Goal: Information Seeking & Learning: Learn about a topic

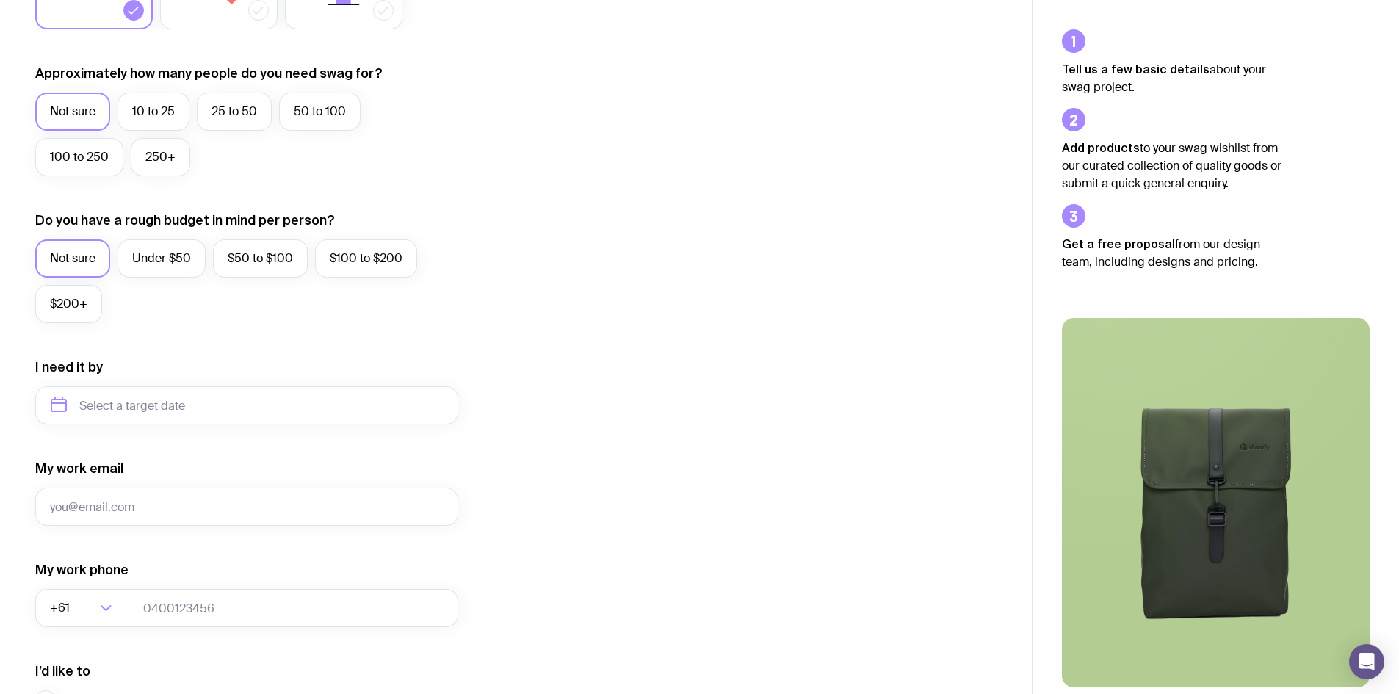
scroll to position [220, 0]
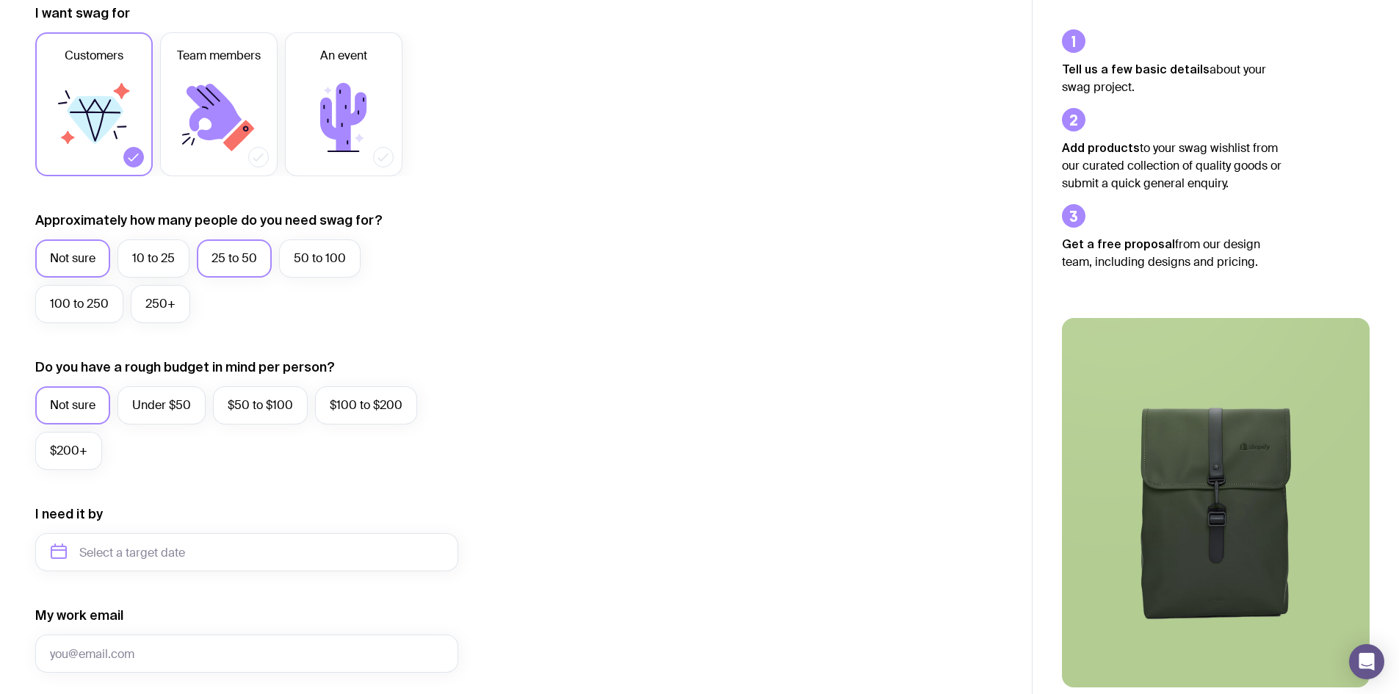
click at [254, 257] on label "25 to 50" at bounding box center [234, 258] width 75 height 38
click at [0, 0] on input "25 to 50" at bounding box center [0, 0] width 0 height 0
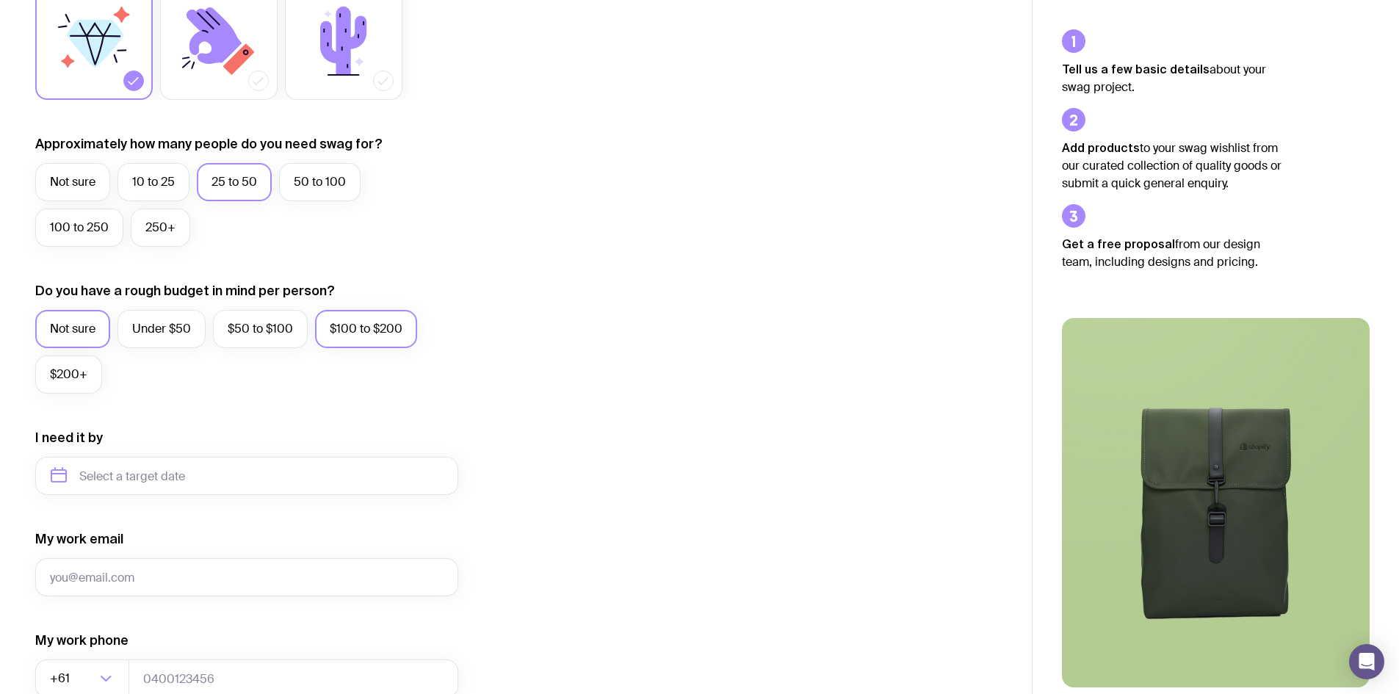
scroll to position [367, 0]
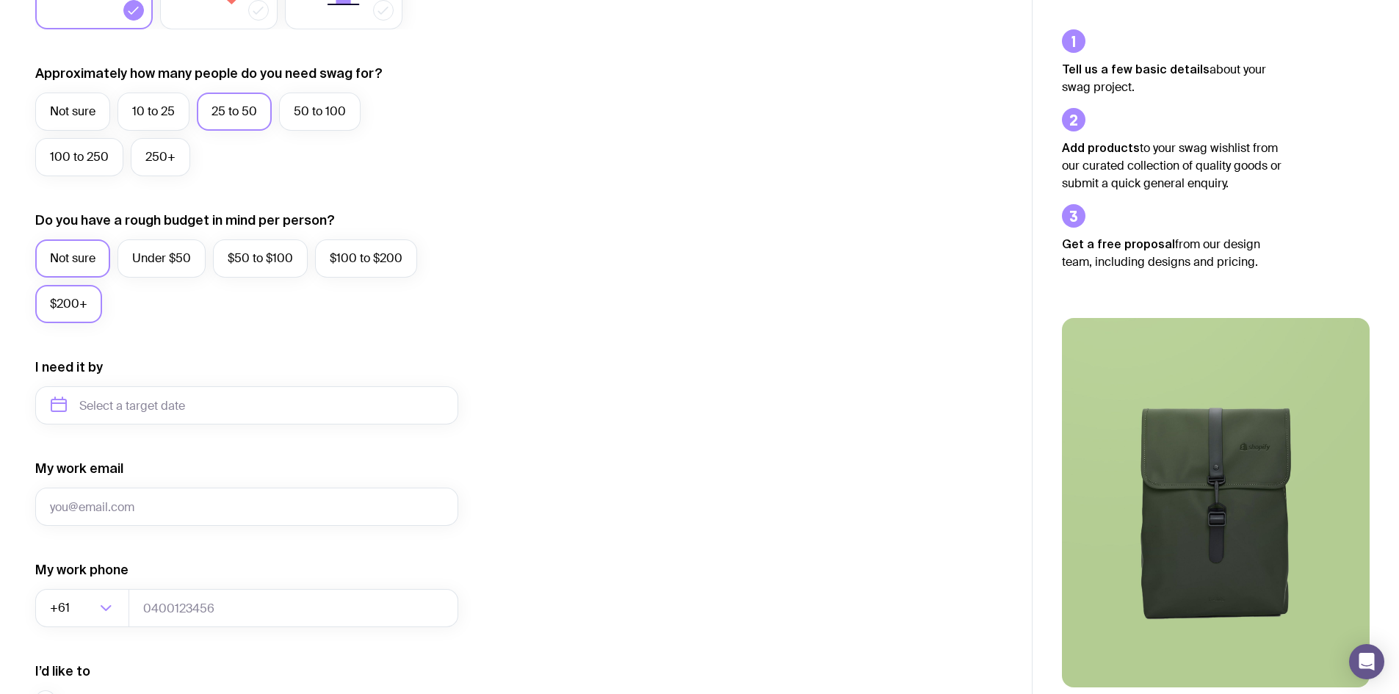
click at [89, 301] on label "$200+" at bounding box center [68, 304] width 67 height 38
click at [0, 0] on input "$200+" at bounding box center [0, 0] width 0 height 0
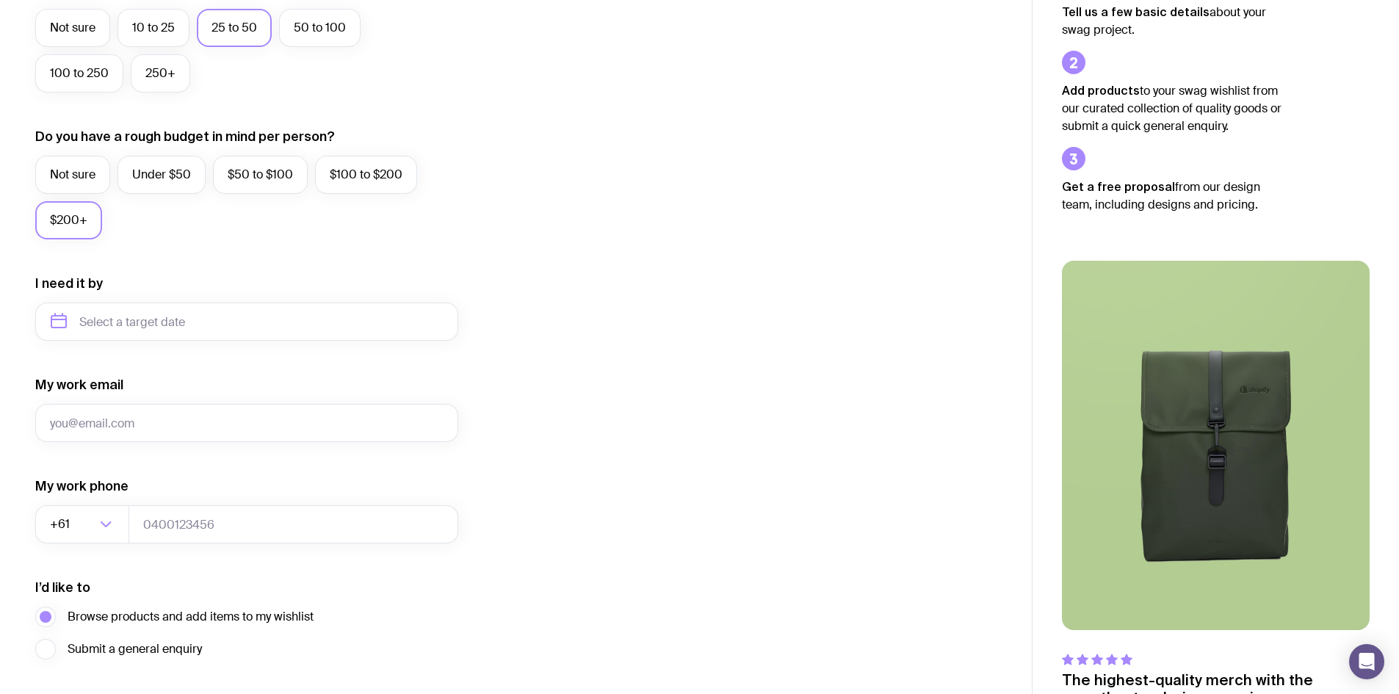
scroll to position [554, 0]
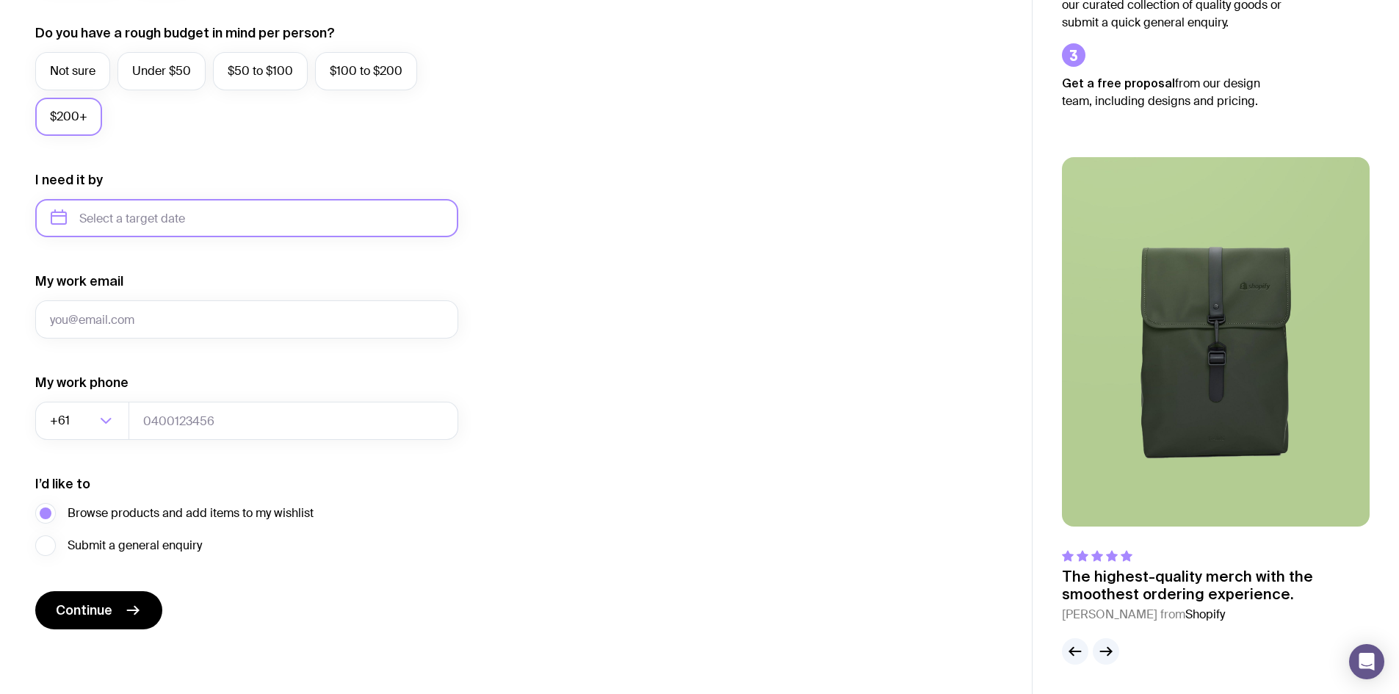
click at [411, 217] on input "text" at bounding box center [246, 218] width 423 height 38
click at [102, 399] on button "Oct" at bounding box center [129, 398] width 54 height 29
type input "[DATE]"
click at [170, 314] on input "My work email" at bounding box center [246, 319] width 423 height 38
type input "[EMAIL_ADDRESS][DOMAIN_NAME]"
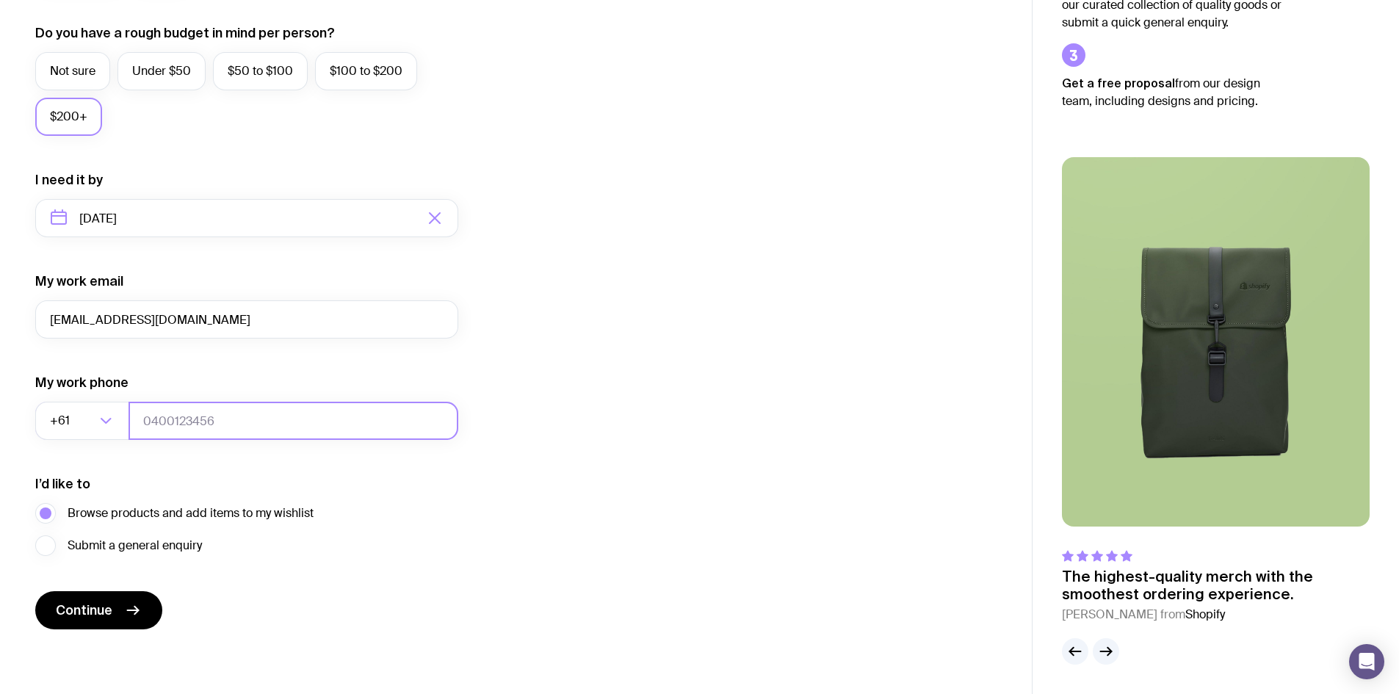
click at [162, 434] on input "tel" at bounding box center [294, 421] width 330 height 38
type input "4225058881"
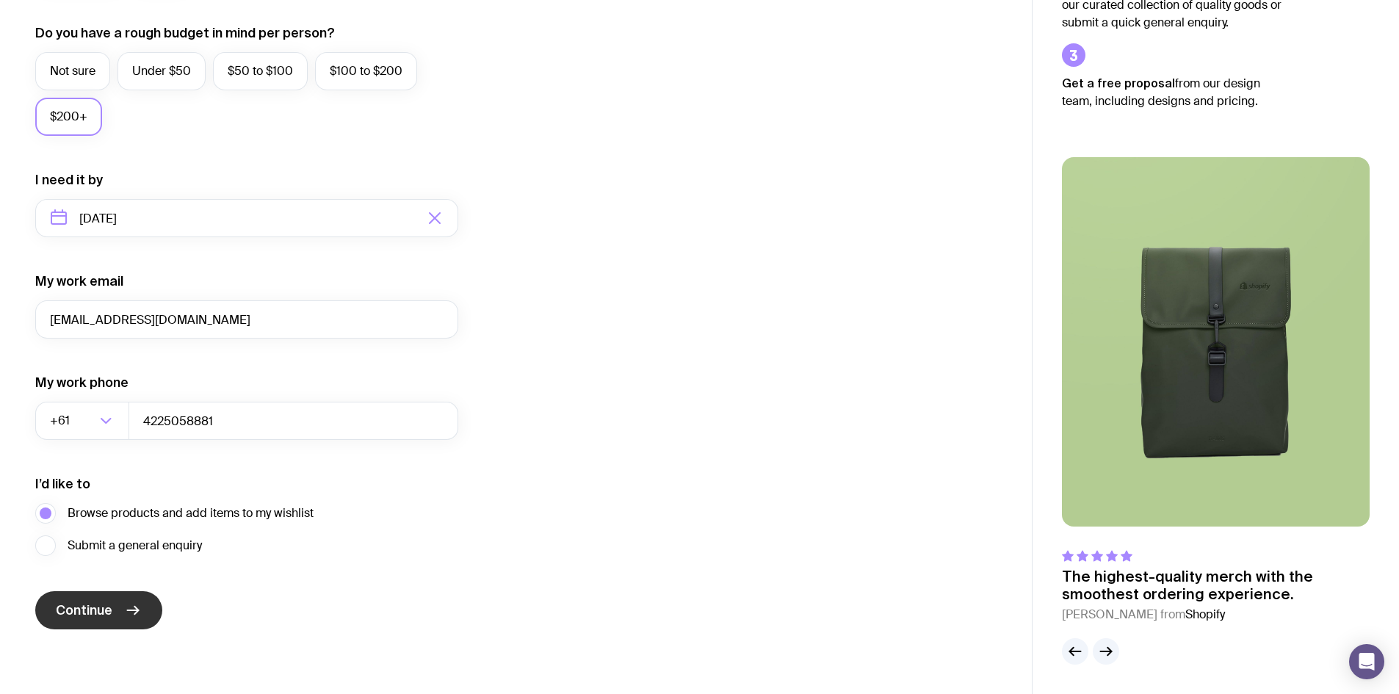
click at [90, 591] on button "Continue" at bounding box center [98, 610] width 127 height 38
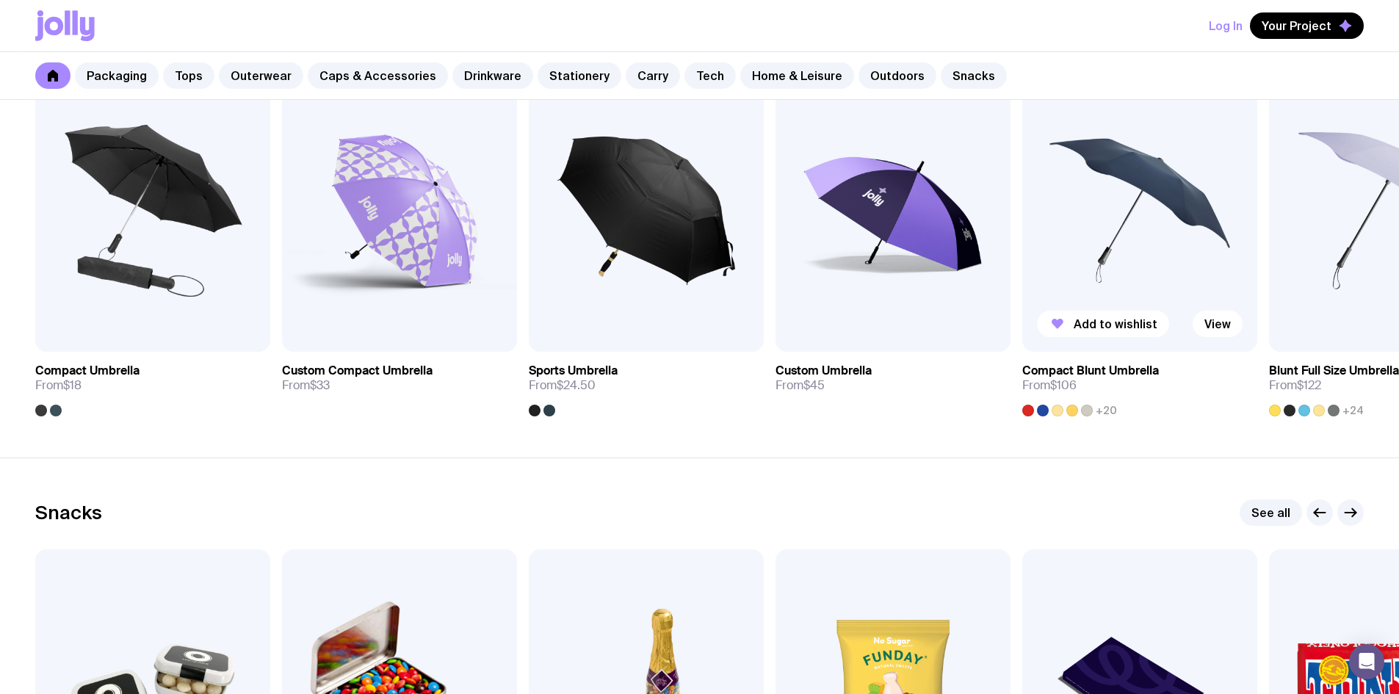
scroll to position [4627, 0]
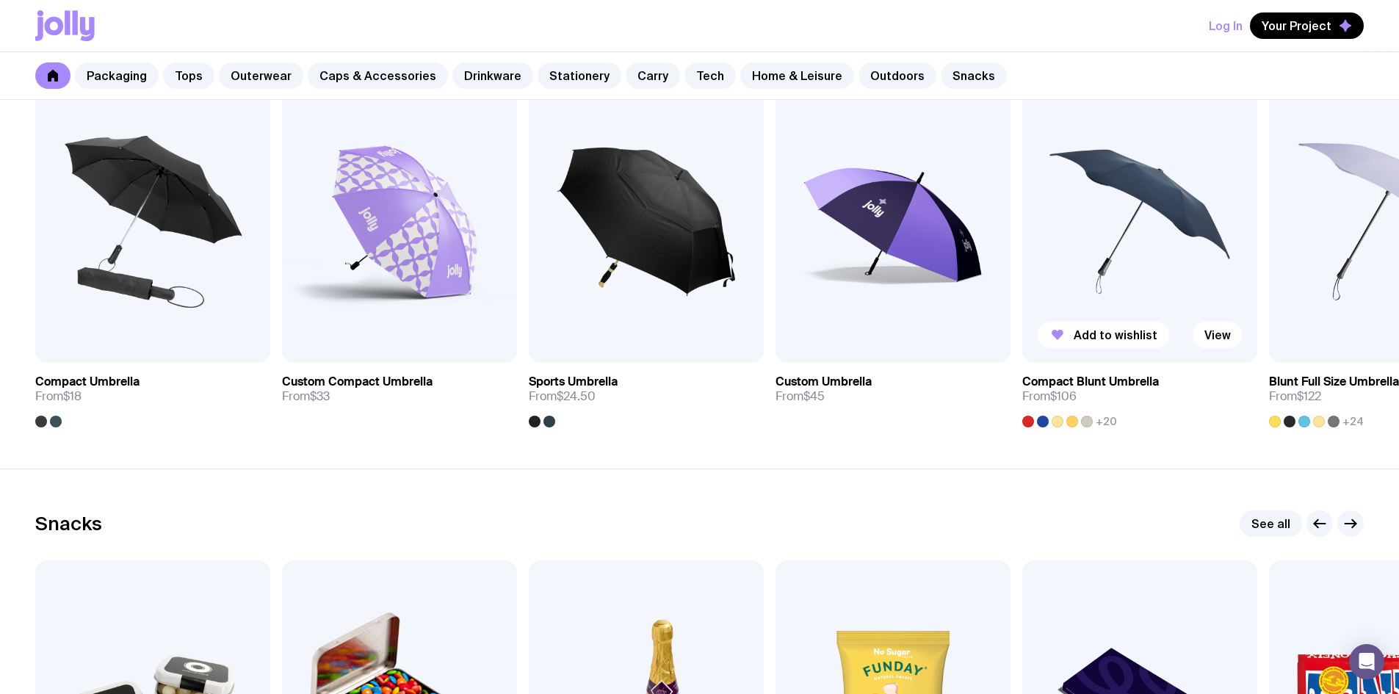
click at [1168, 199] on img at bounding box center [1139, 222] width 235 height 282
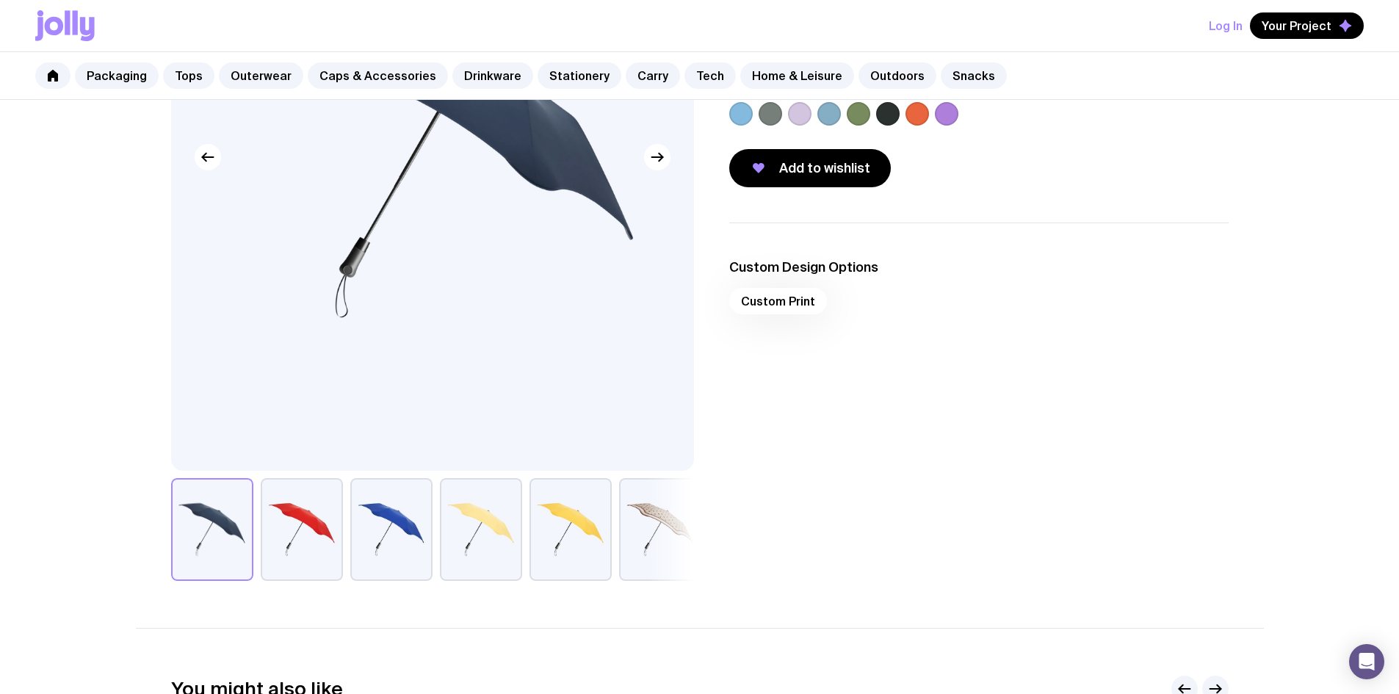
scroll to position [147, 0]
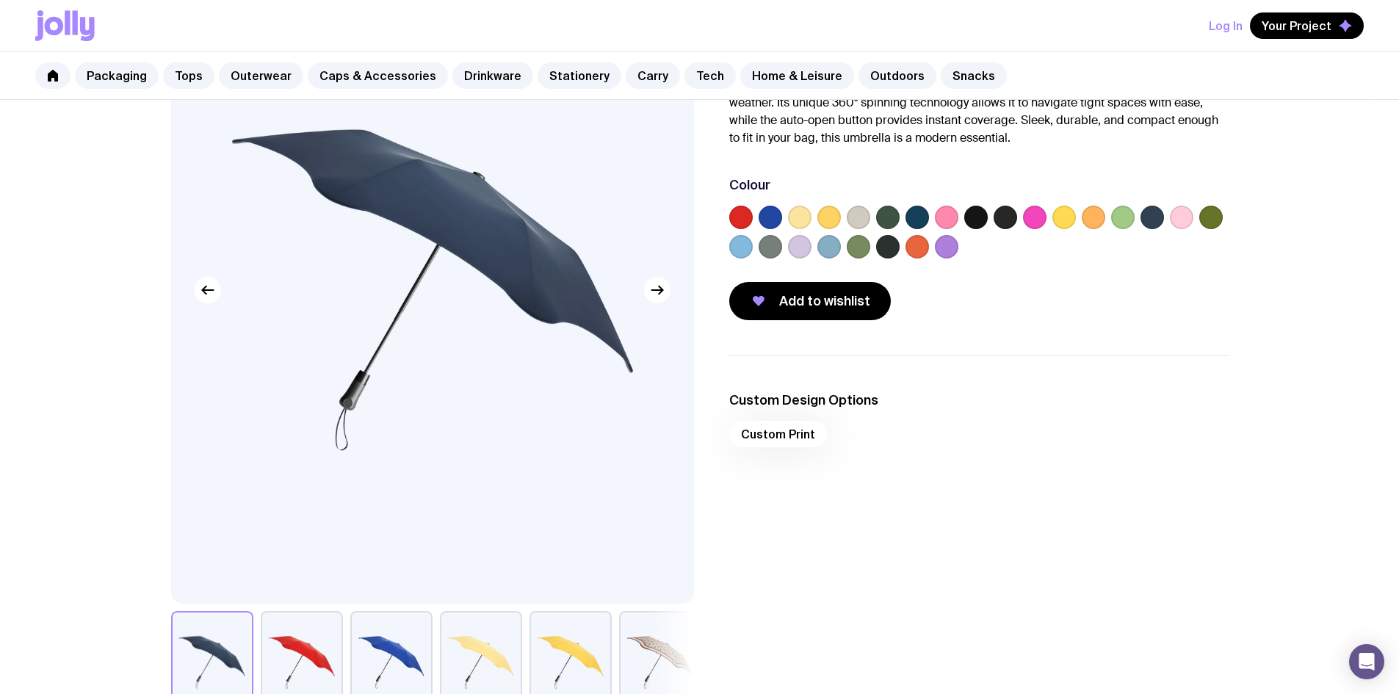
click at [922, 216] on label at bounding box center [917, 218] width 24 height 24
click at [0, 0] on input "radio" at bounding box center [0, 0] width 0 height 0
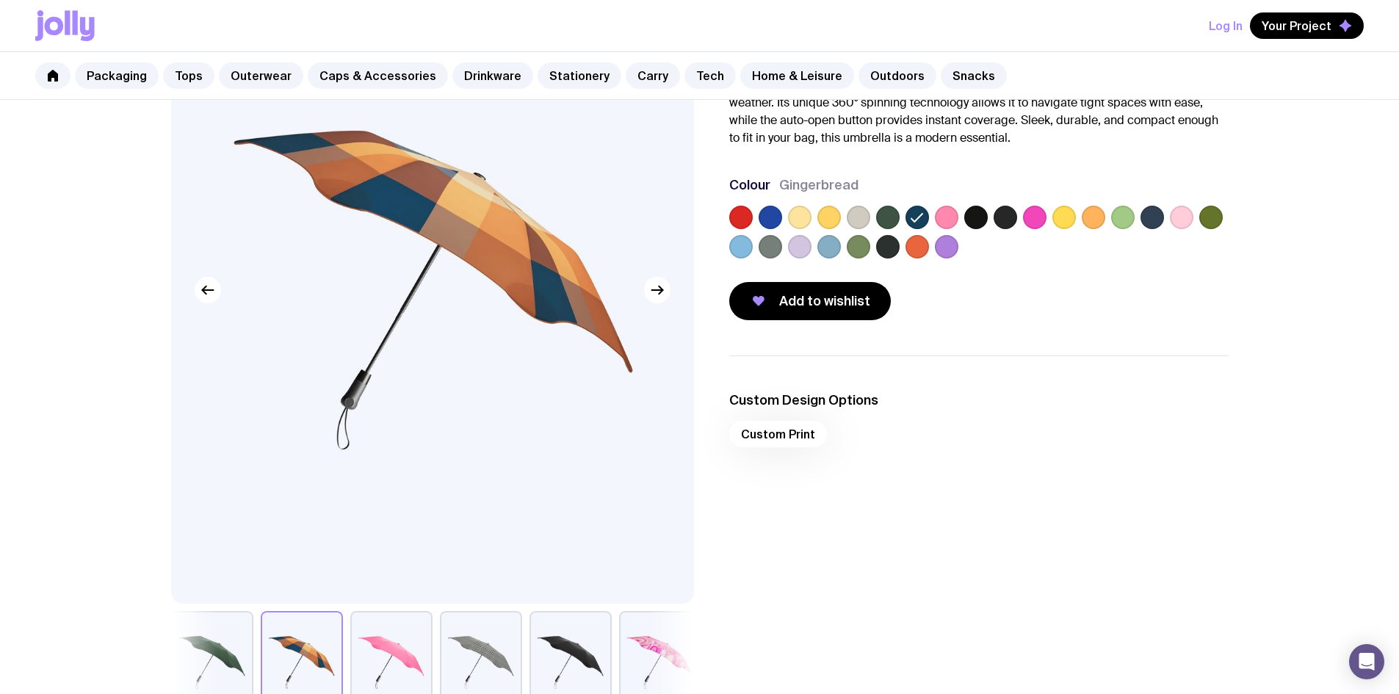
click at [776, 219] on label at bounding box center [771, 218] width 24 height 24
click at [0, 0] on input "radio" at bounding box center [0, 0] width 0 height 0
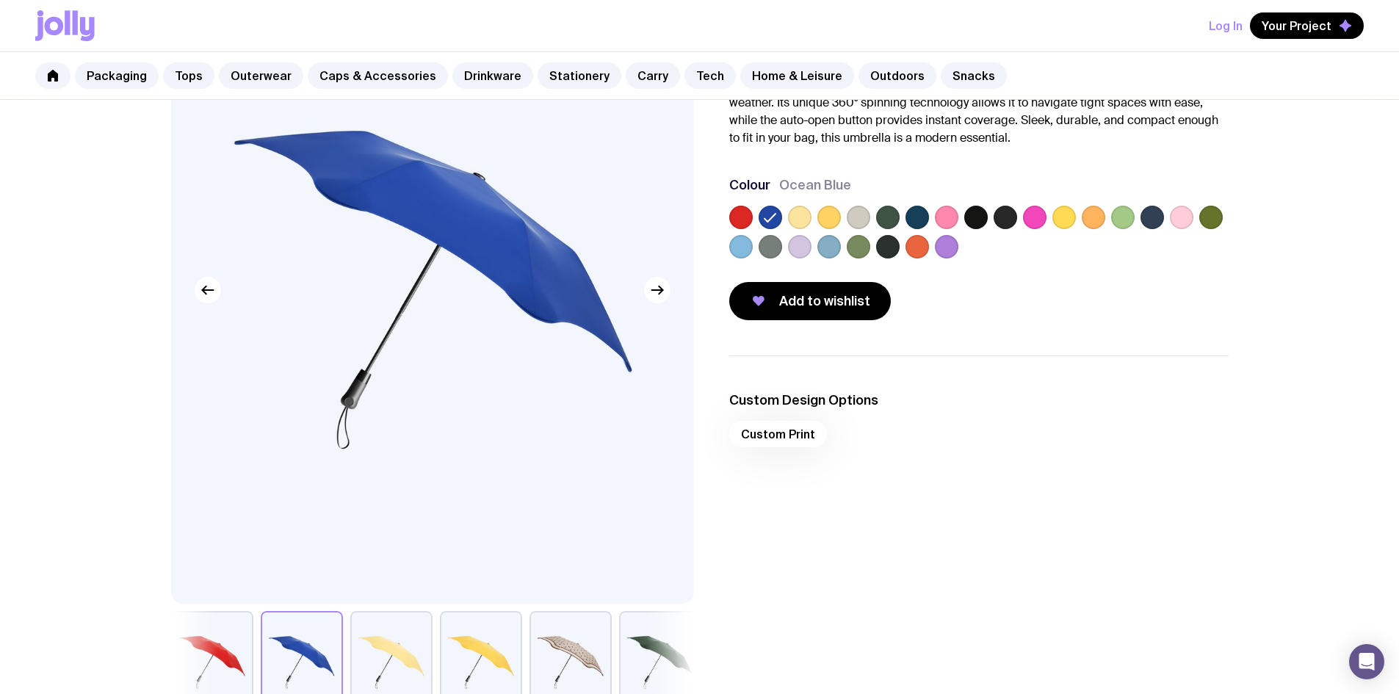
click at [745, 250] on label at bounding box center [741, 247] width 24 height 24
click at [0, 0] on input "radio" at bounding box center [0, 0] width 0 height 0
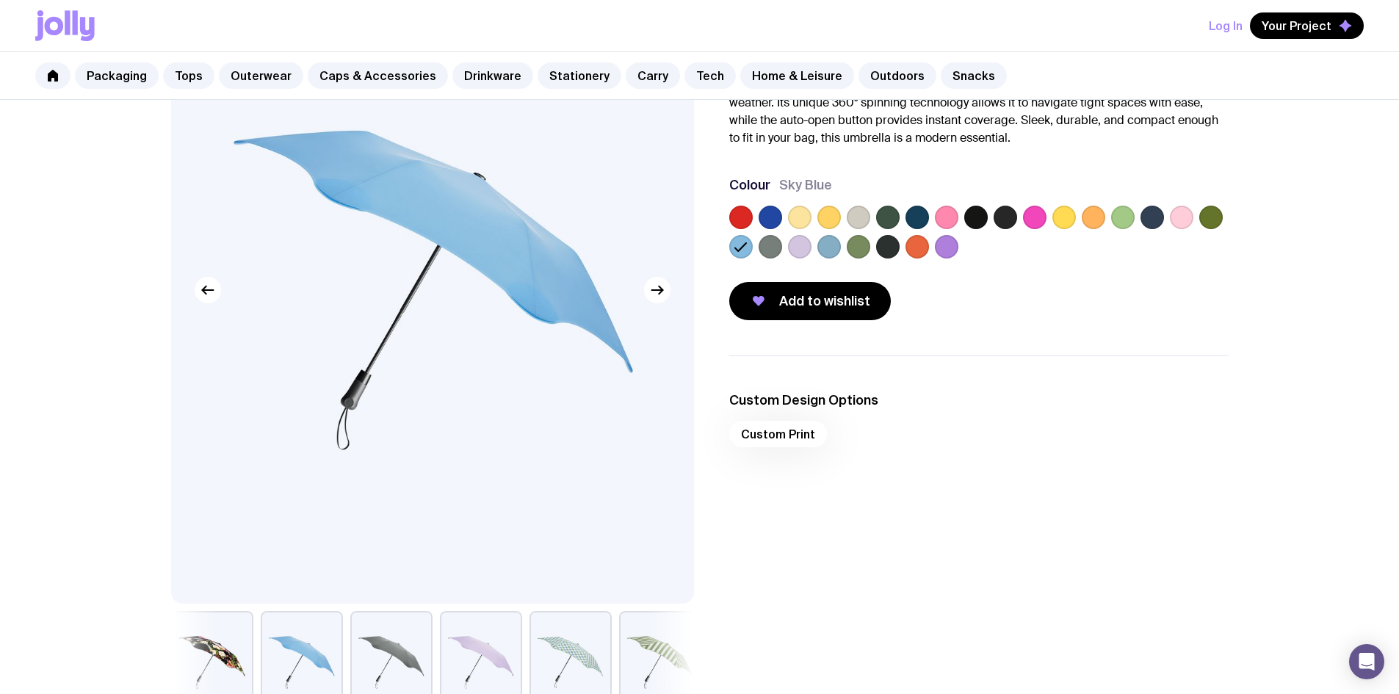
click at [825, 249] on label at bounding box center [829, 247] width 24 height 24
click at [0, 0] on input "radio" at bounding box center [0, 0] width 0 height 0
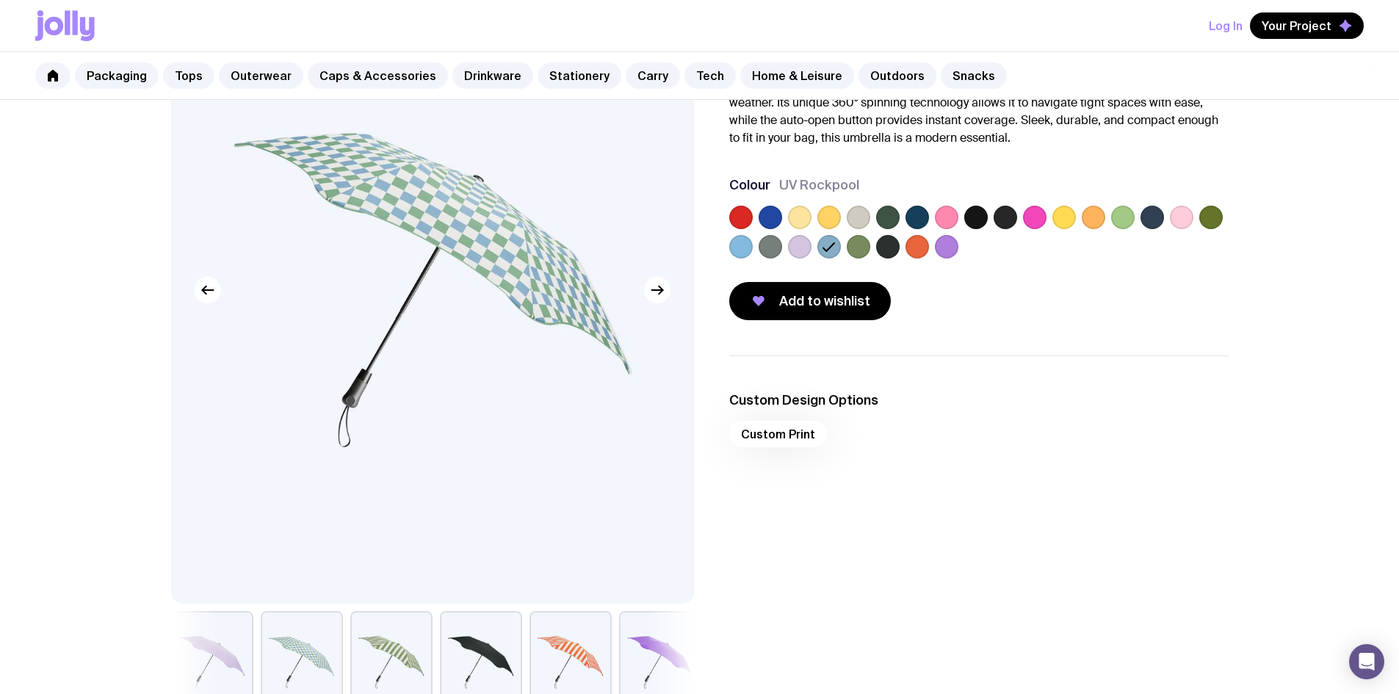
click at [773, 217] on label at bounding box center [771, 218] width 24 height 24
click at [0, 0] on input "radio" at bounding box center [0, 0] width 0 height 0
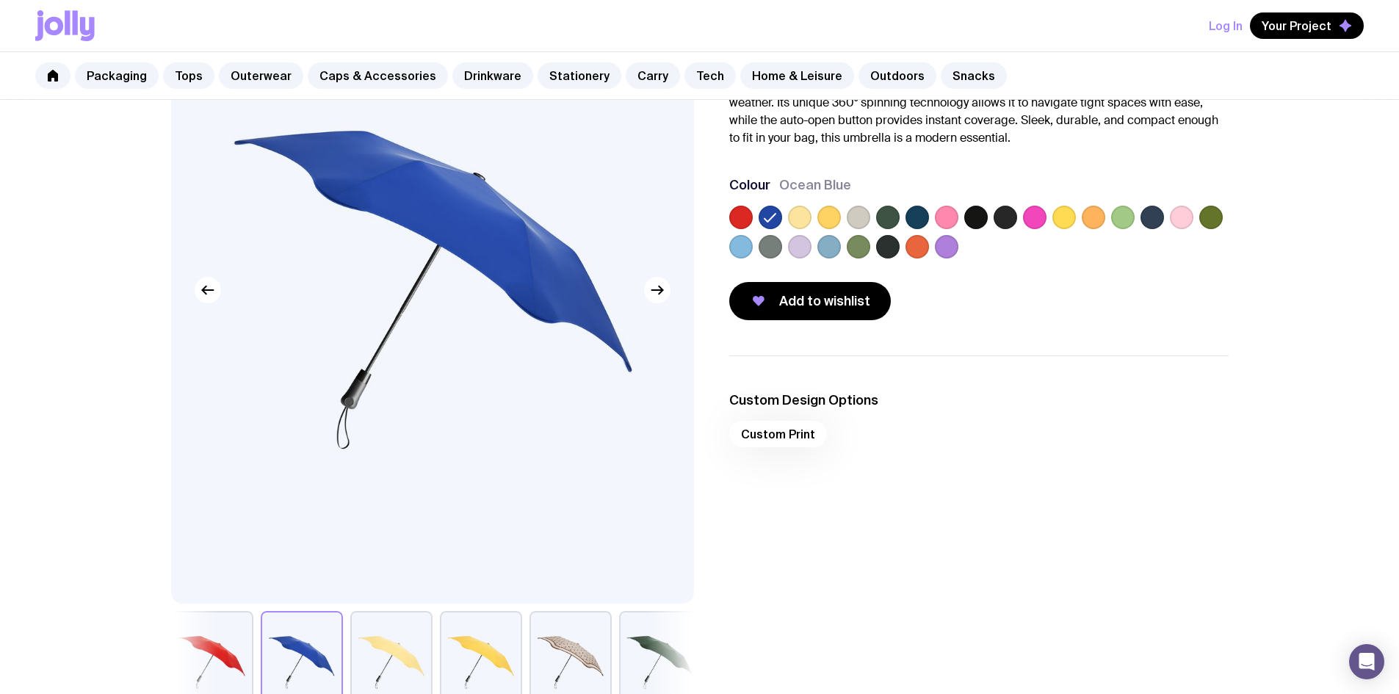
click at [911, 220] on label at bounding box center [917, 218] width 24 height 24
click at [0, 0] on input "radio" at bounding box center [0, 0] width 0 height 0
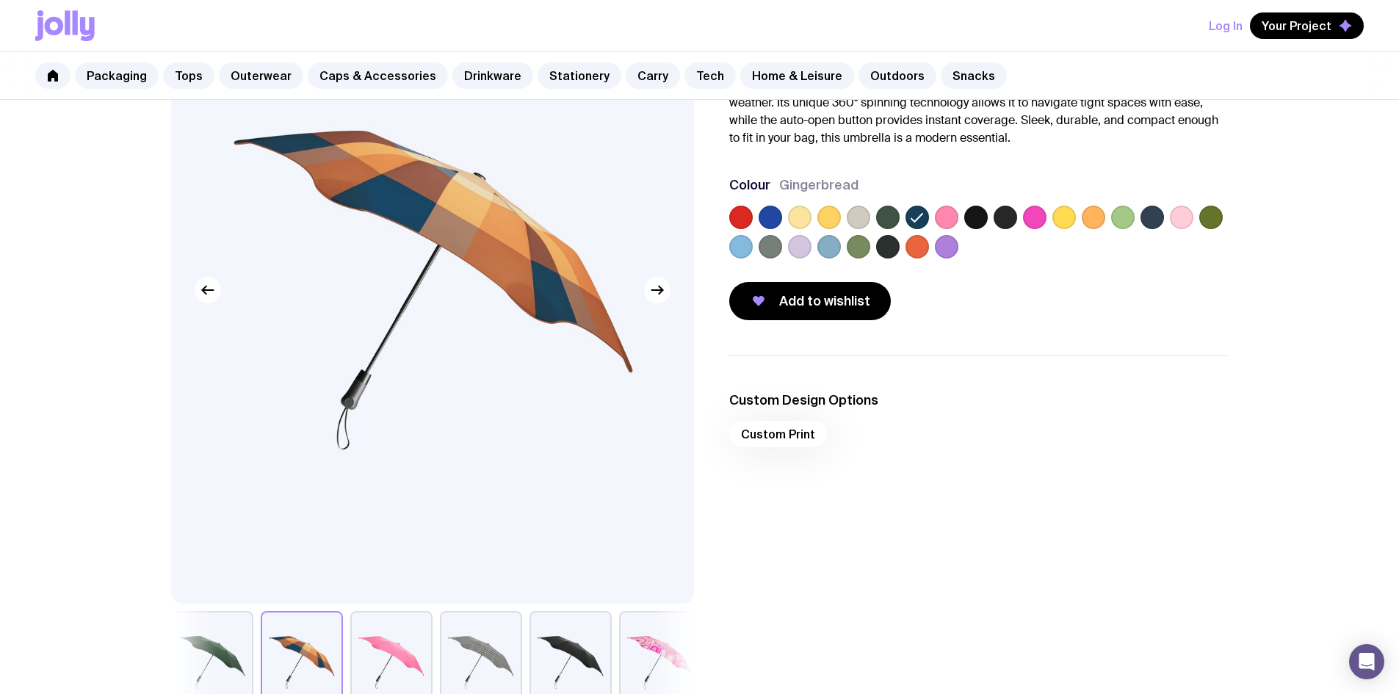
click at [890, 221] on label at bounding box center [888, 218] width 24 height 24
click at [0, 0] on input "radio" at bounding box center [0, 0] width 0 height 0
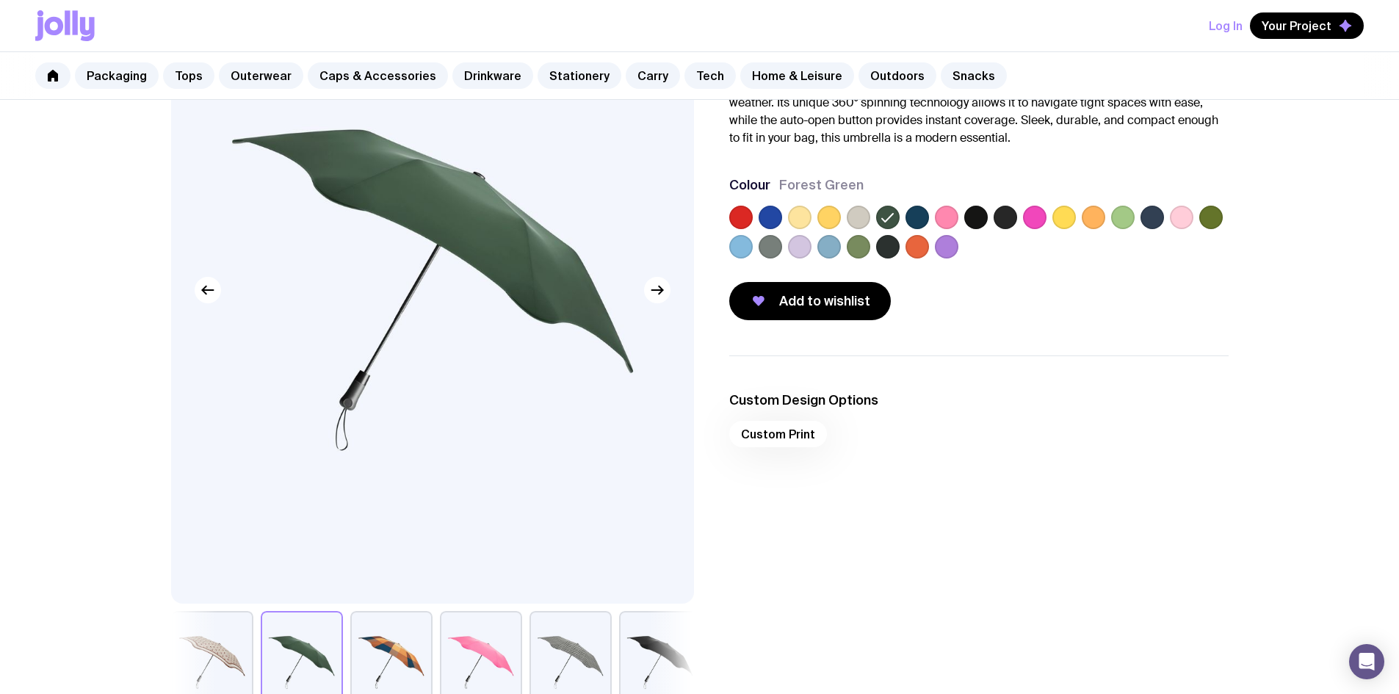
click at [1132, 217] on label at bounding box center [1123, 218] width 24 height 24
click at [0, 0] on input "radio" at bounding box center [0, 0] width 0 height 0
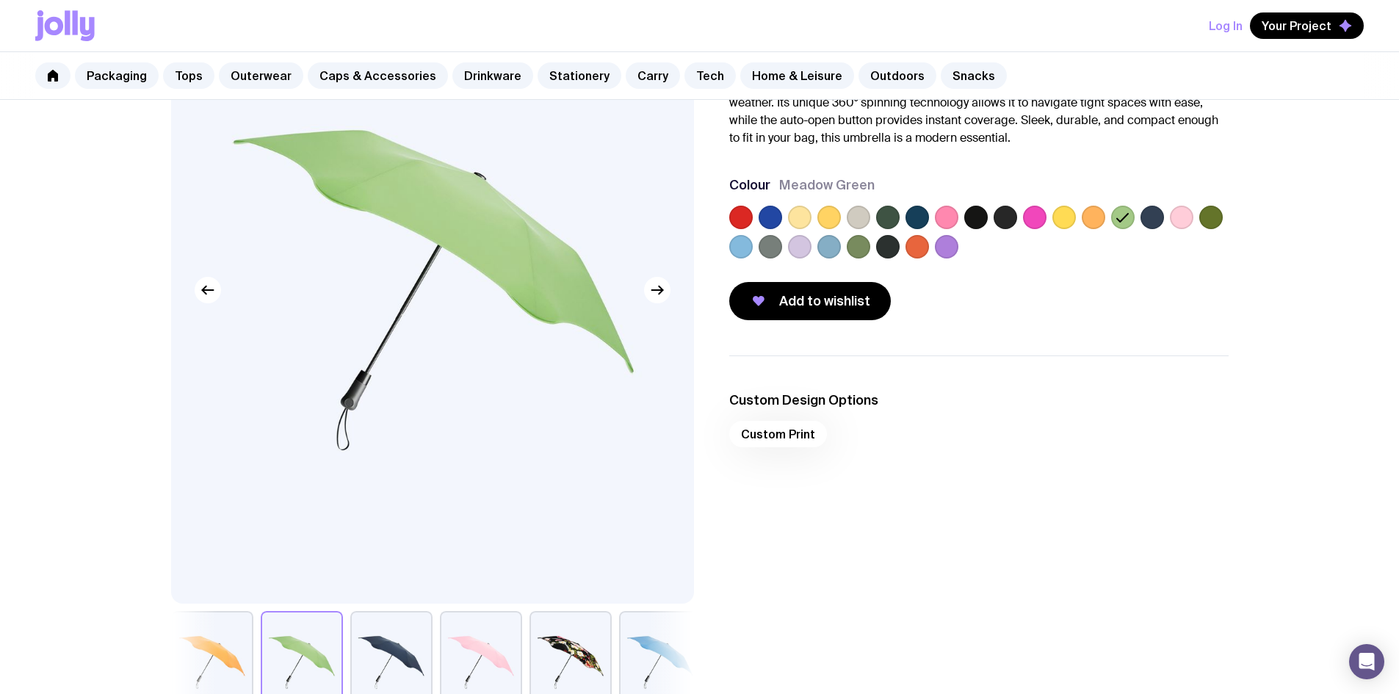
click at [1153, 217] on label at bounding box center [1152, 218] width 24 height 24
click at [0, 0] on input "radio" at bounding box center [0, 0] width 0 height 0
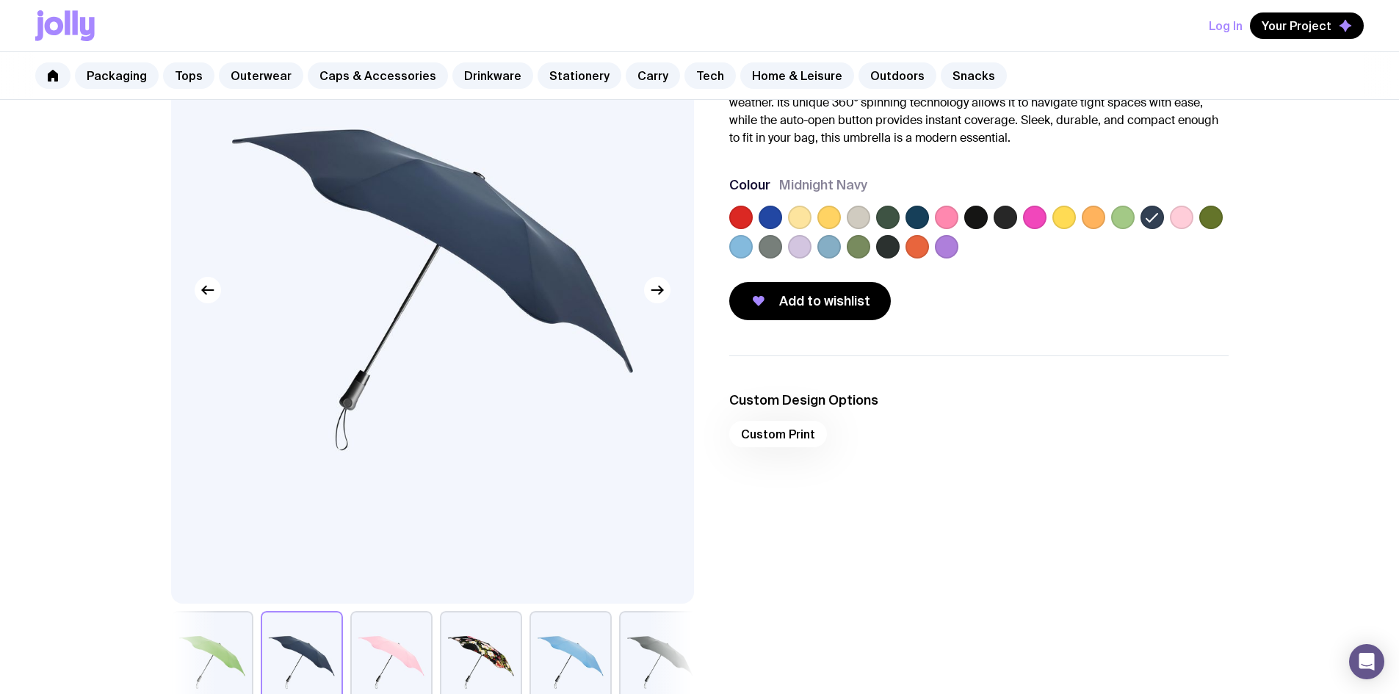
click at [1207, 217] on label at bounding box center [1211, 218] width 24 height 24
click at [0, 0] on input "radio" at bounding box center [0, 0] width 0 height 0
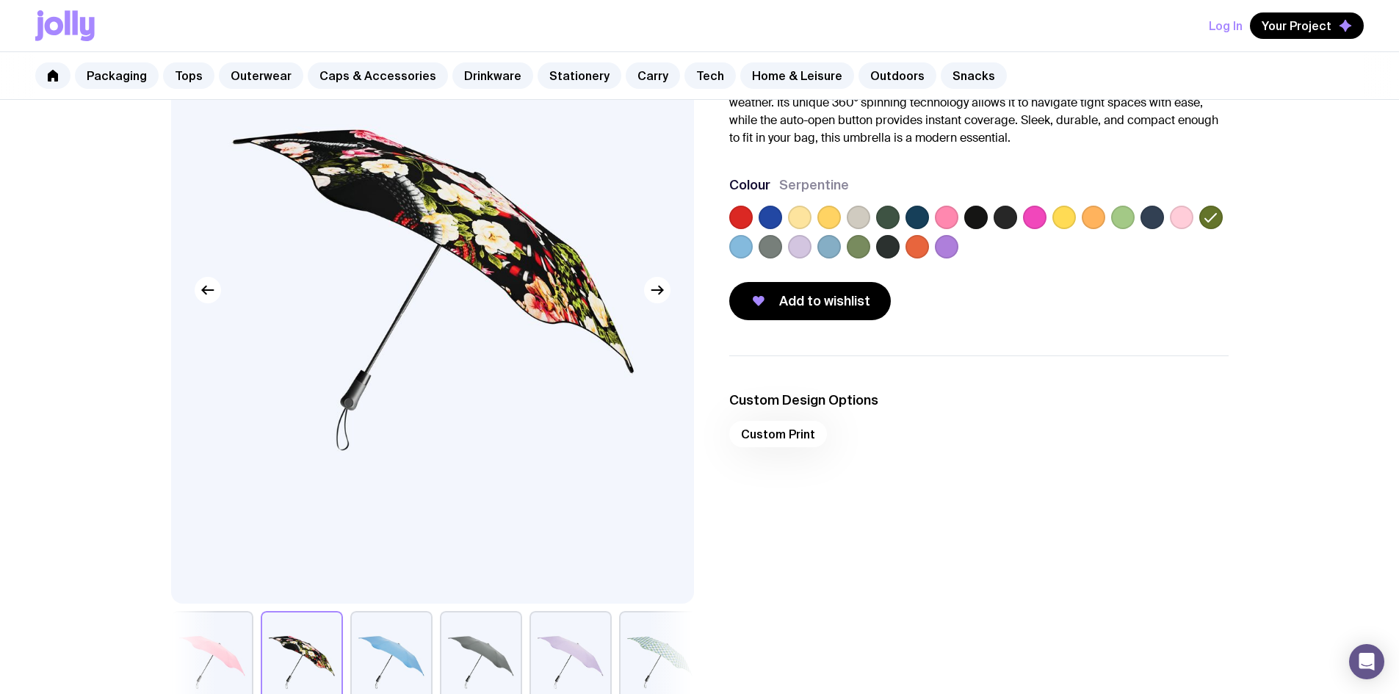
click at [944, 245] on label at bounding box center [947, 247] width 24 height 24
click at [0, 0] on input "radio" at bounding box center [0, 0] width 0 height 0
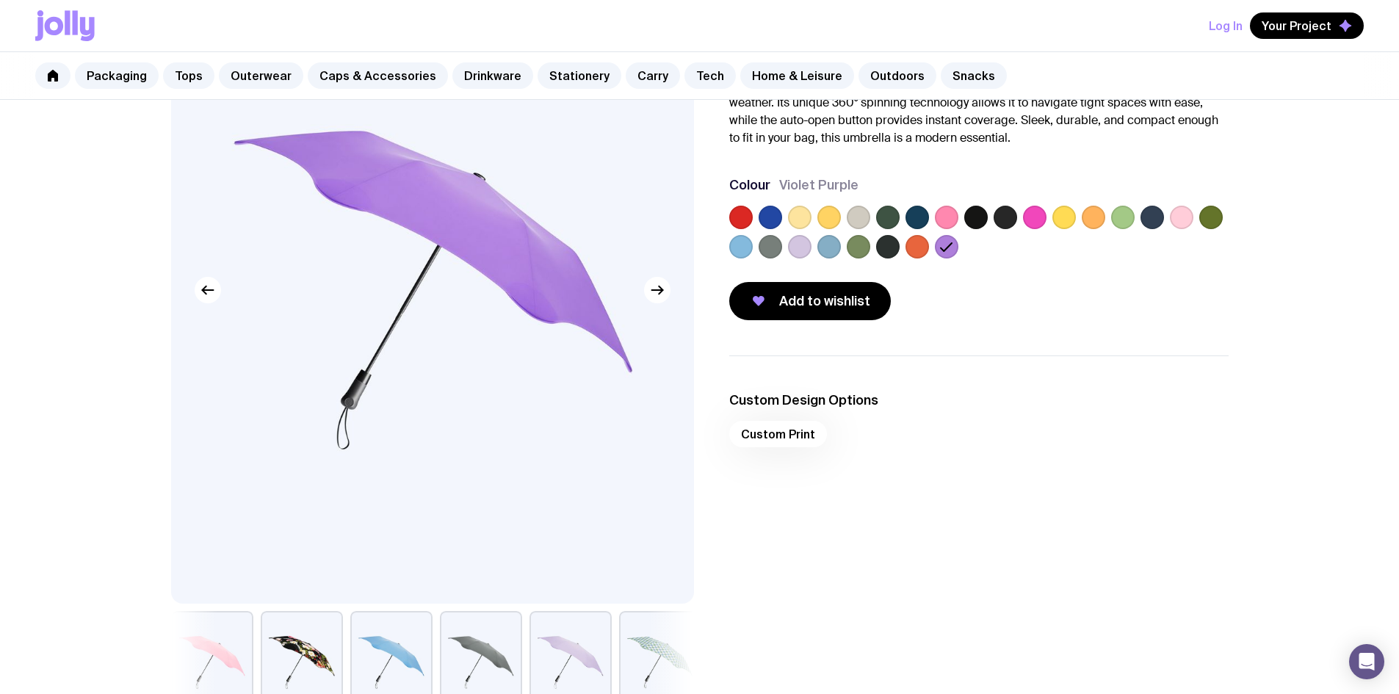
click at [926, 245] on label at bounding box center [917, 247] width 24 height 24
click at [0, 0] on input "radio" at bounding box center [0, 0] width 0 height 0
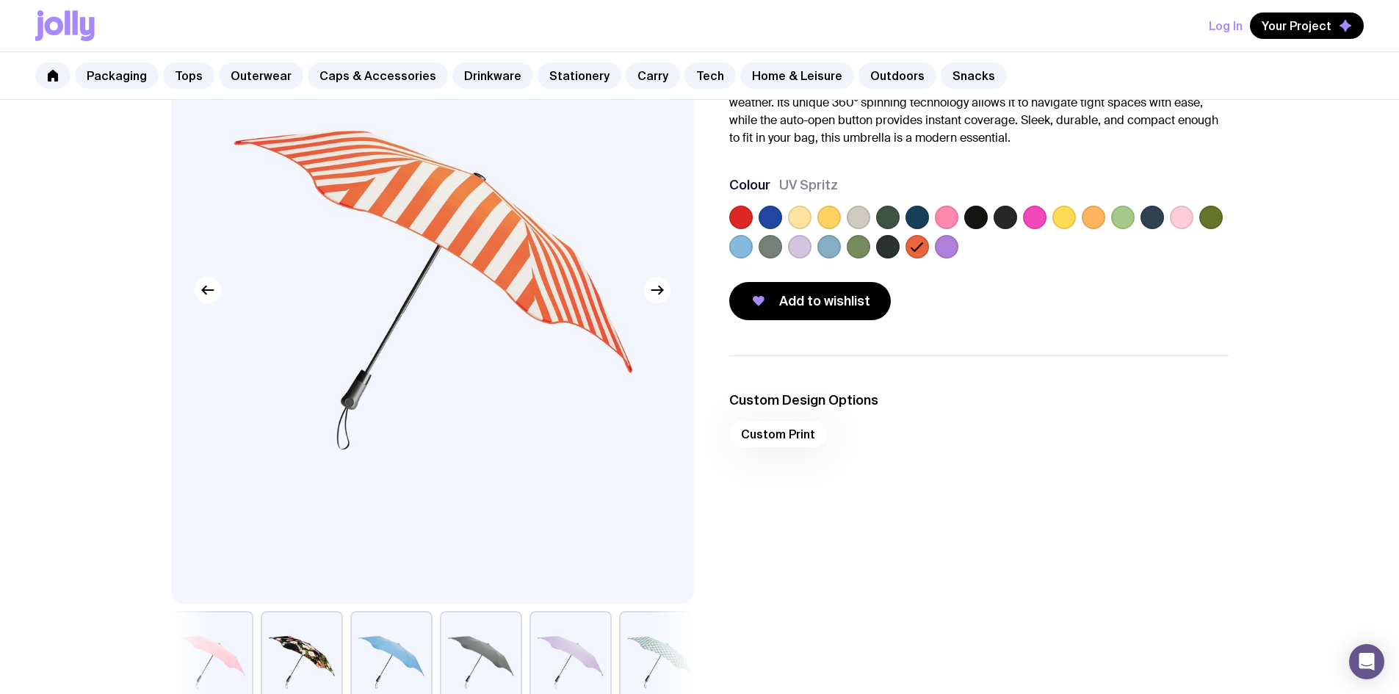
click at [894, 245] on label at bounding box center [888, 247] width 24 height 24
click at [0, 0] on input "radio" at bounding box center [0, 0] width 0 height 0
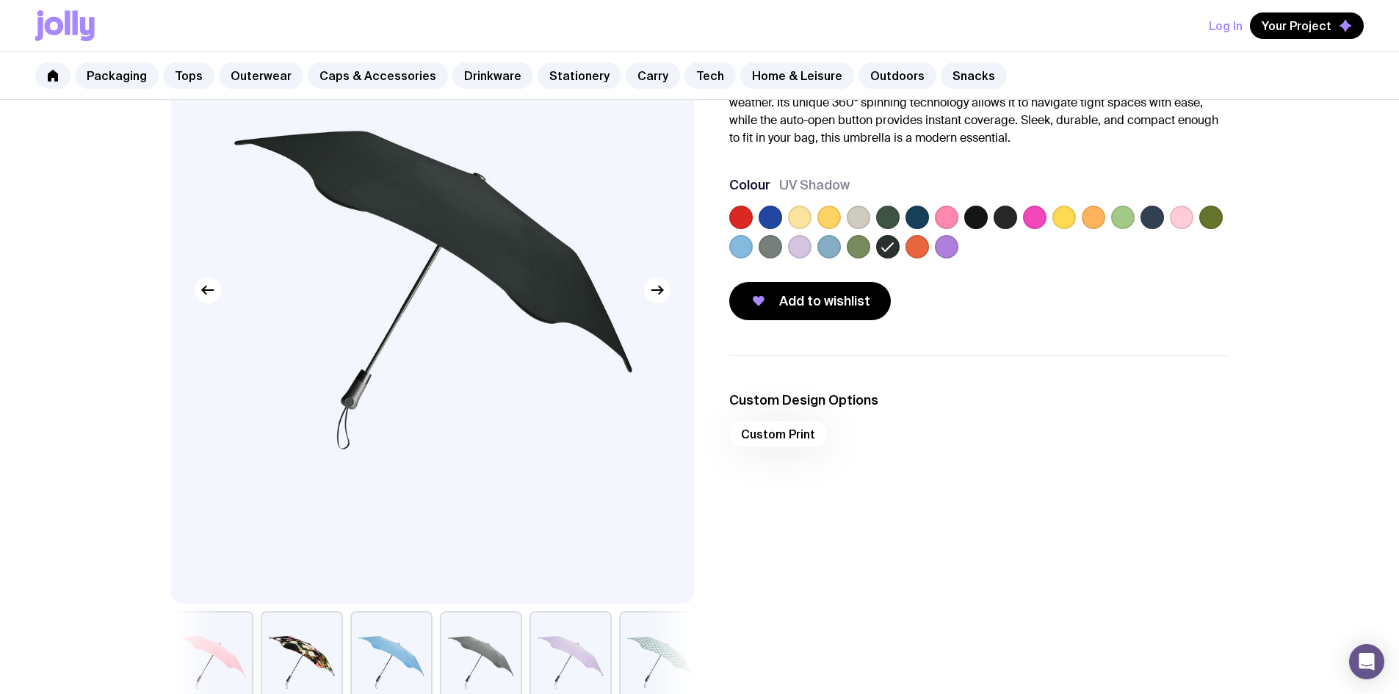
click at [860, 245] on label at bounding box center [859, 247] width 24 height 24
click at [0, 0] on input "radio" at bounding box center [0, 0] width 0 height 0
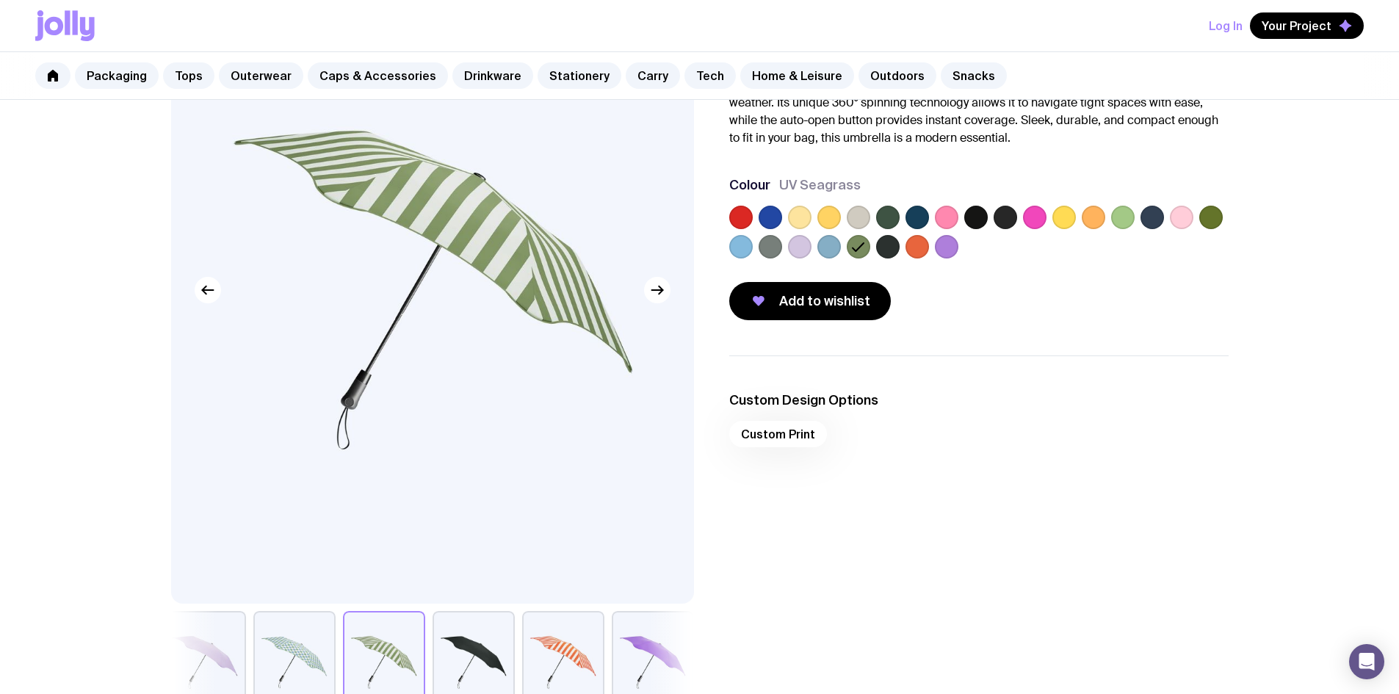
click at [828, 246] on label at bounding box center [829, 247] width 24 height 24
click at [0, 0] on input "radio" at bounding box center [0, 0] width 0 height 0
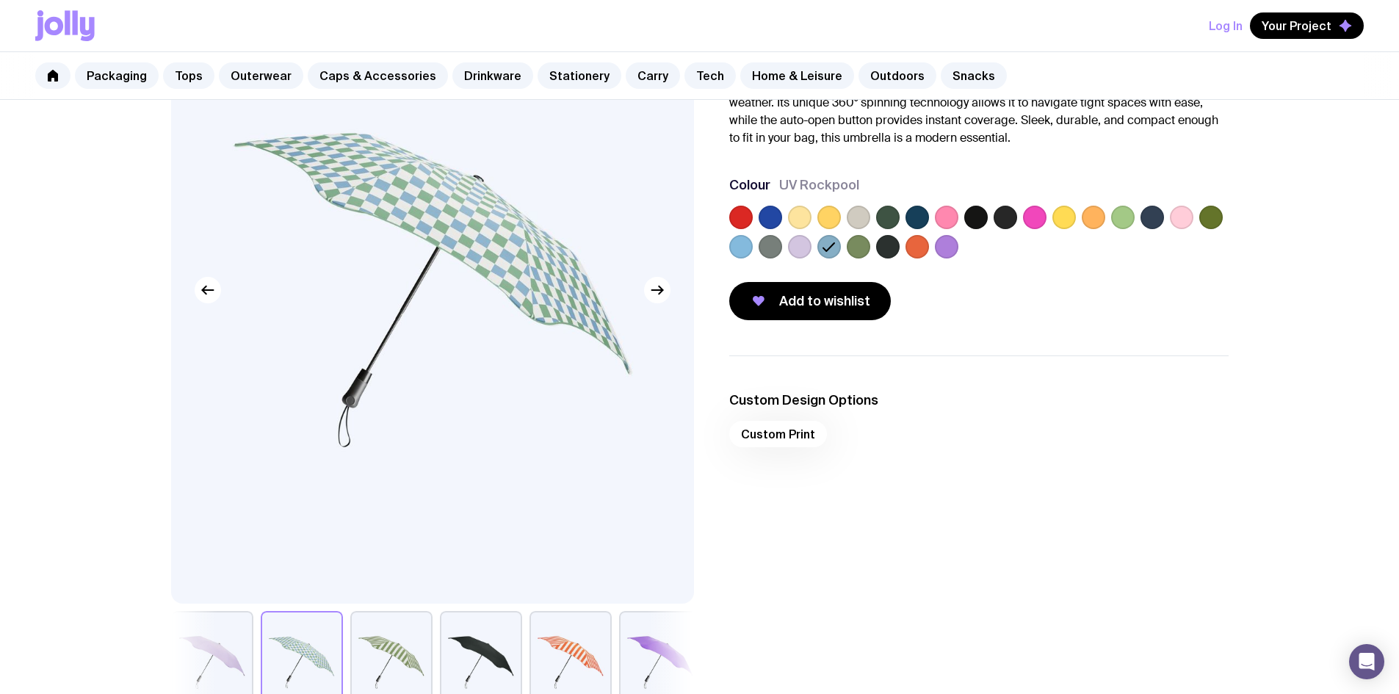
click at [805, 247] on label at bounding box center [800, 247] width 24 height 24
click at [0, 0] on input "radio" at bounding box center [0, 0] width 0 height 0
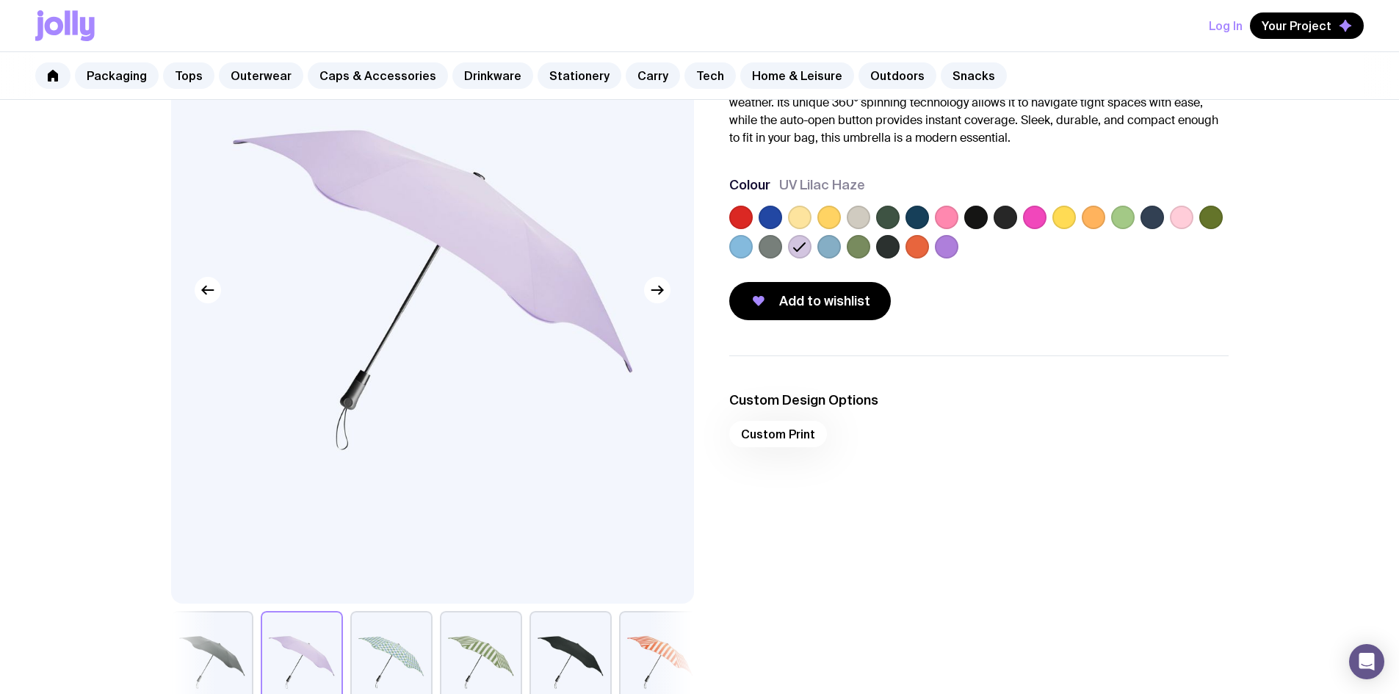
click at [777, 249] on label at bounding box center [771, 247] width 24 height 24
click at [0, 0] on input "radio" at bounding box center [0, 0] width 0 height 0
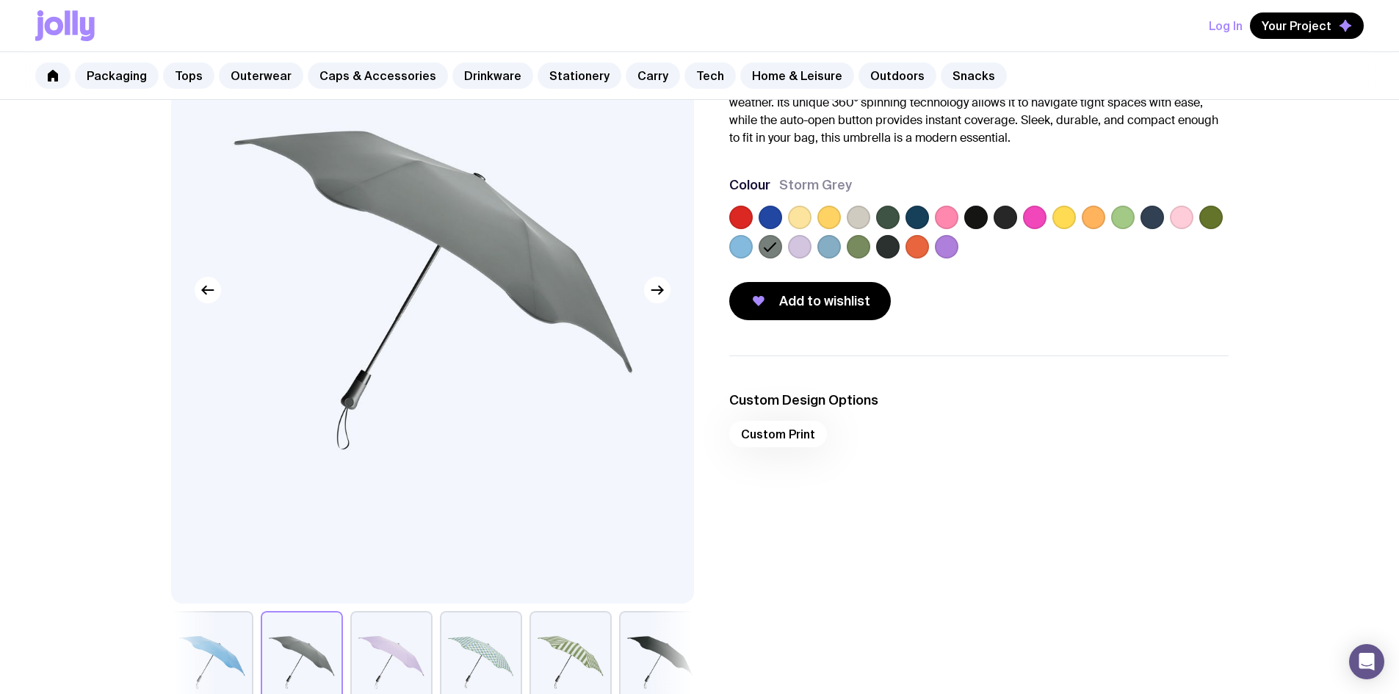
click at [747, 217] on label at bounding box center [741, 218] width 24 height 24
click at [0, 0] on input "radio" at bounding box center [0, 0] width 0 height 0
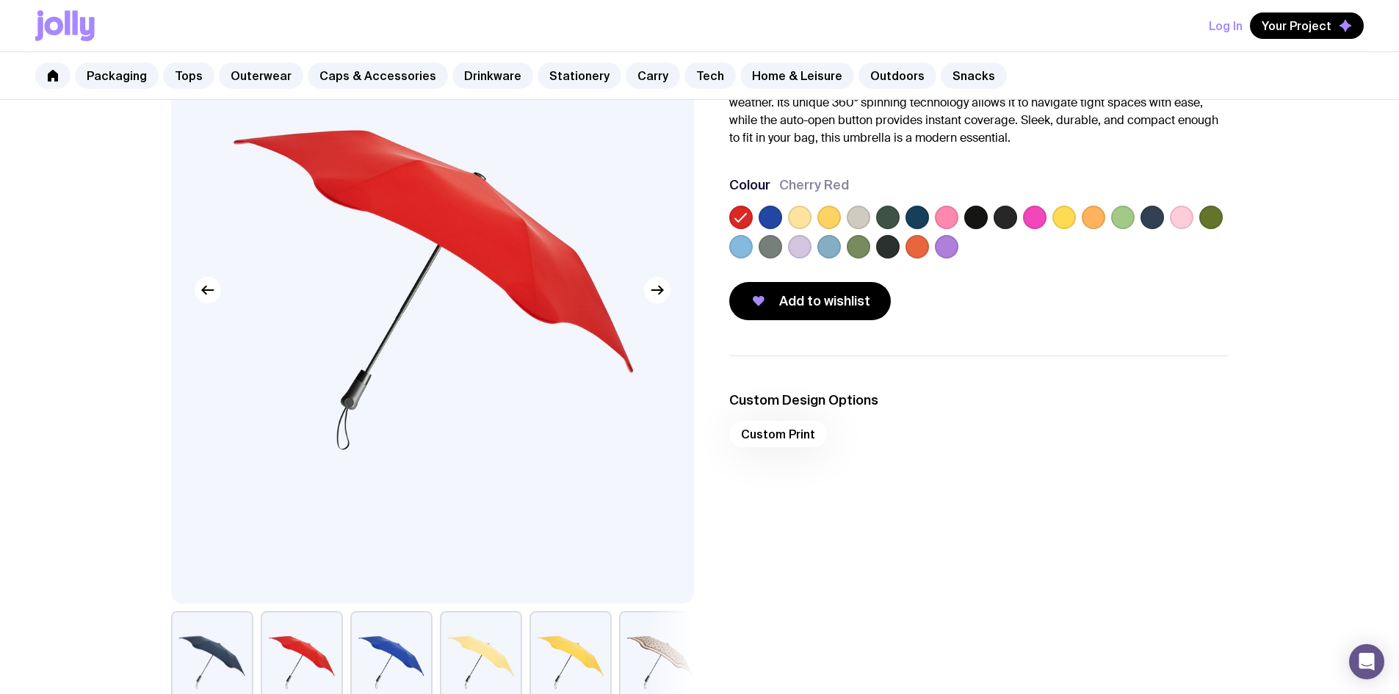
click at [771, 215] on label at bounding box center [771, 218] width 24 height 24
click at [0, 0] on input "radio" at bounding box center [0, 0] width 0 height 0
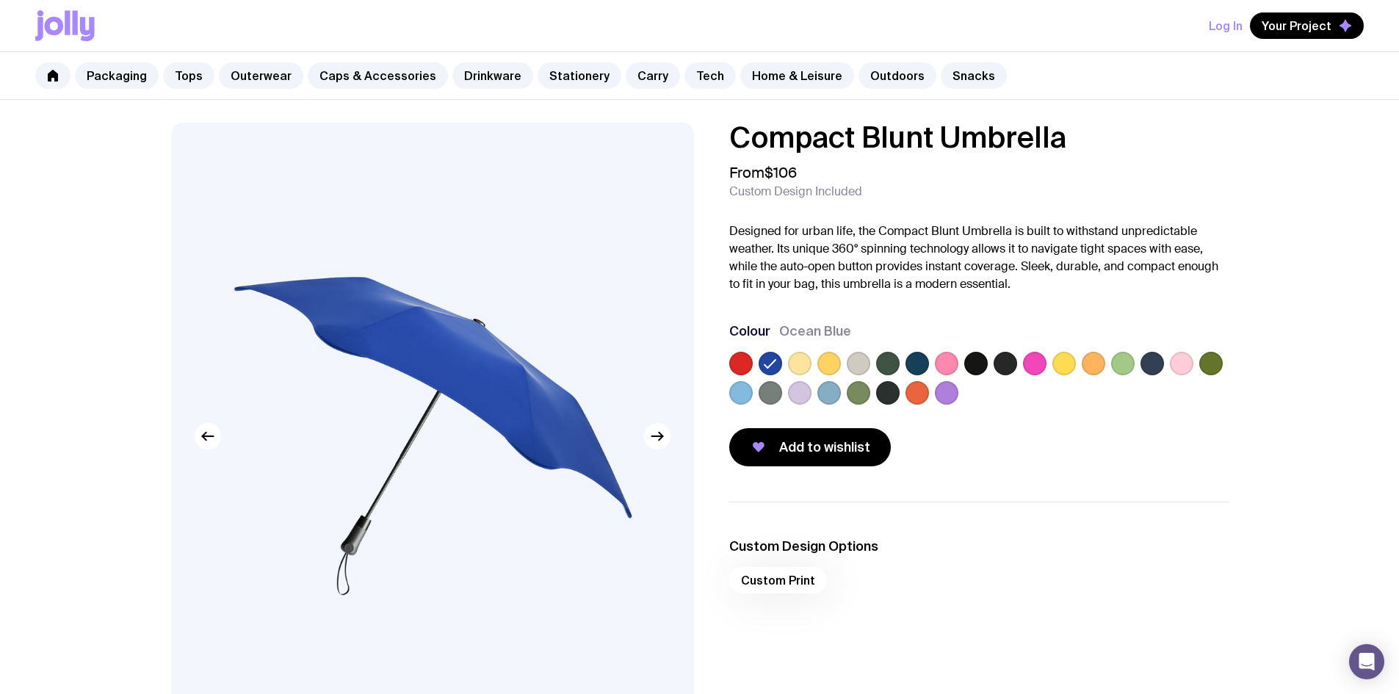
scroll to position [0, 0]
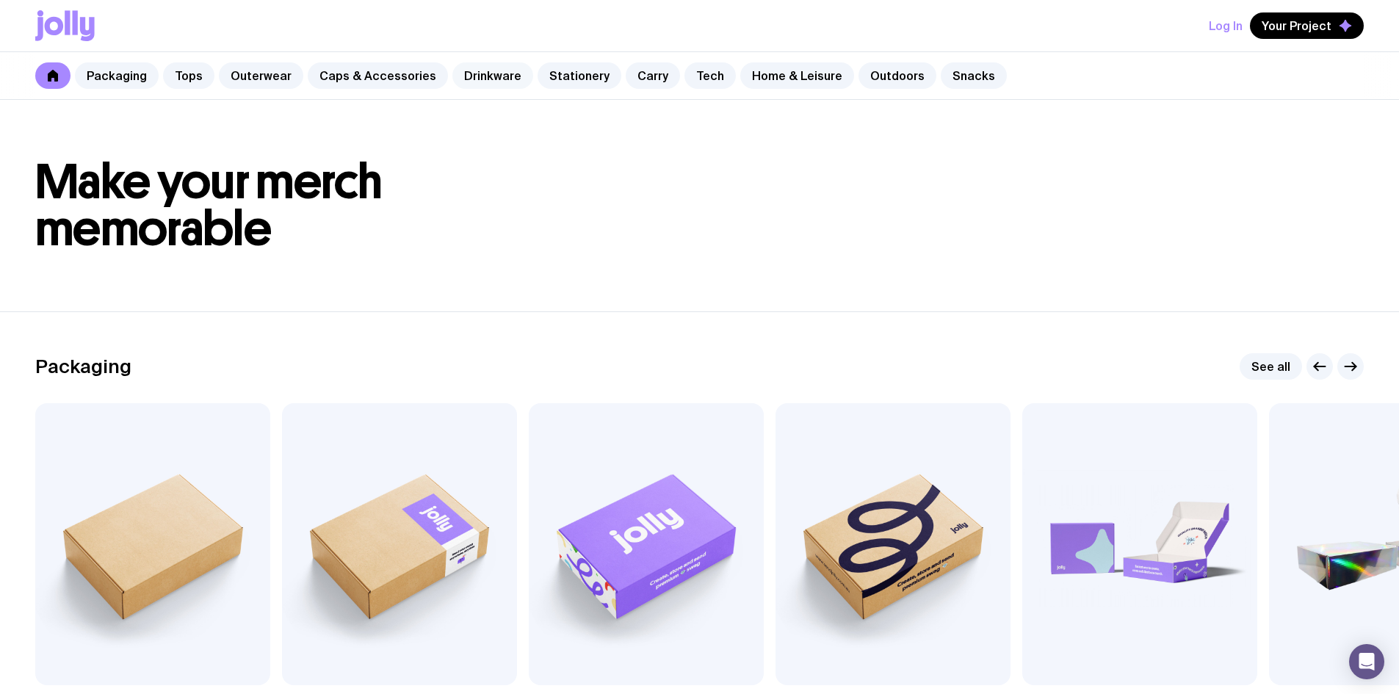
click at [475, 76] on link "Drinkware" at bounding box center [492, 75] width 81 height 26
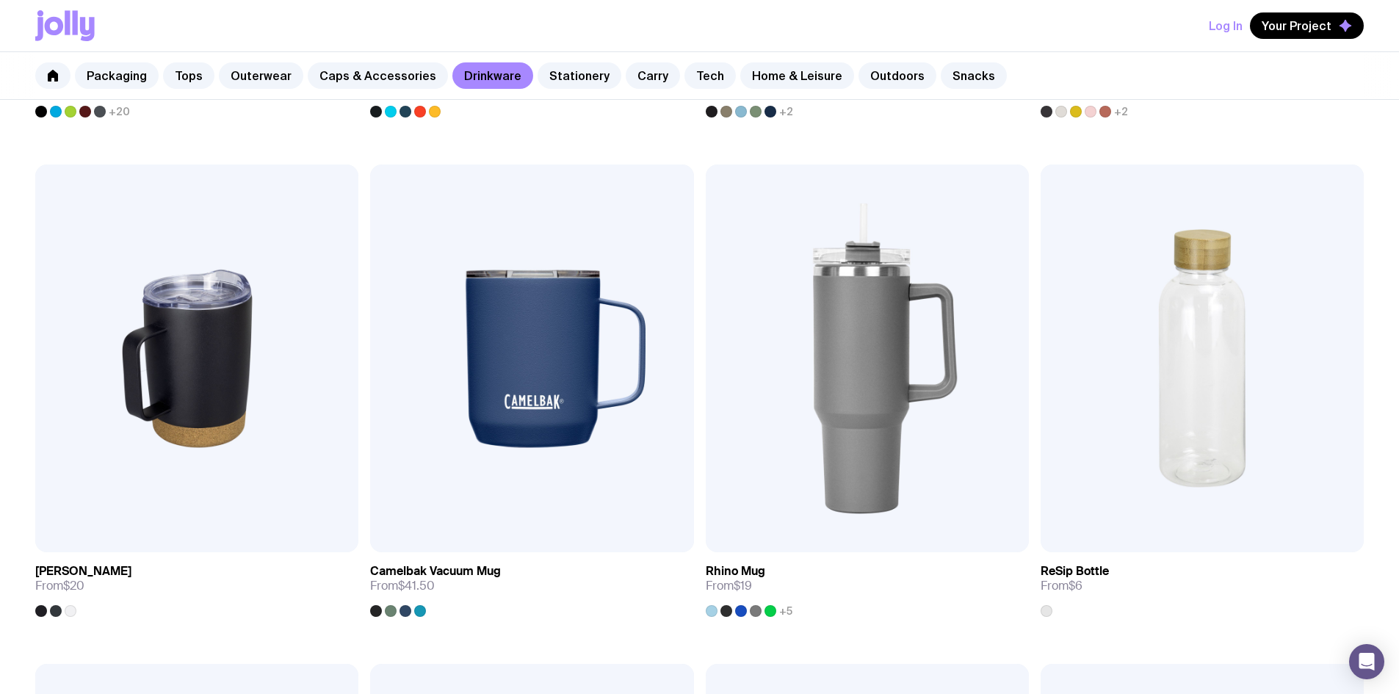
scroll to position [1248, 0]
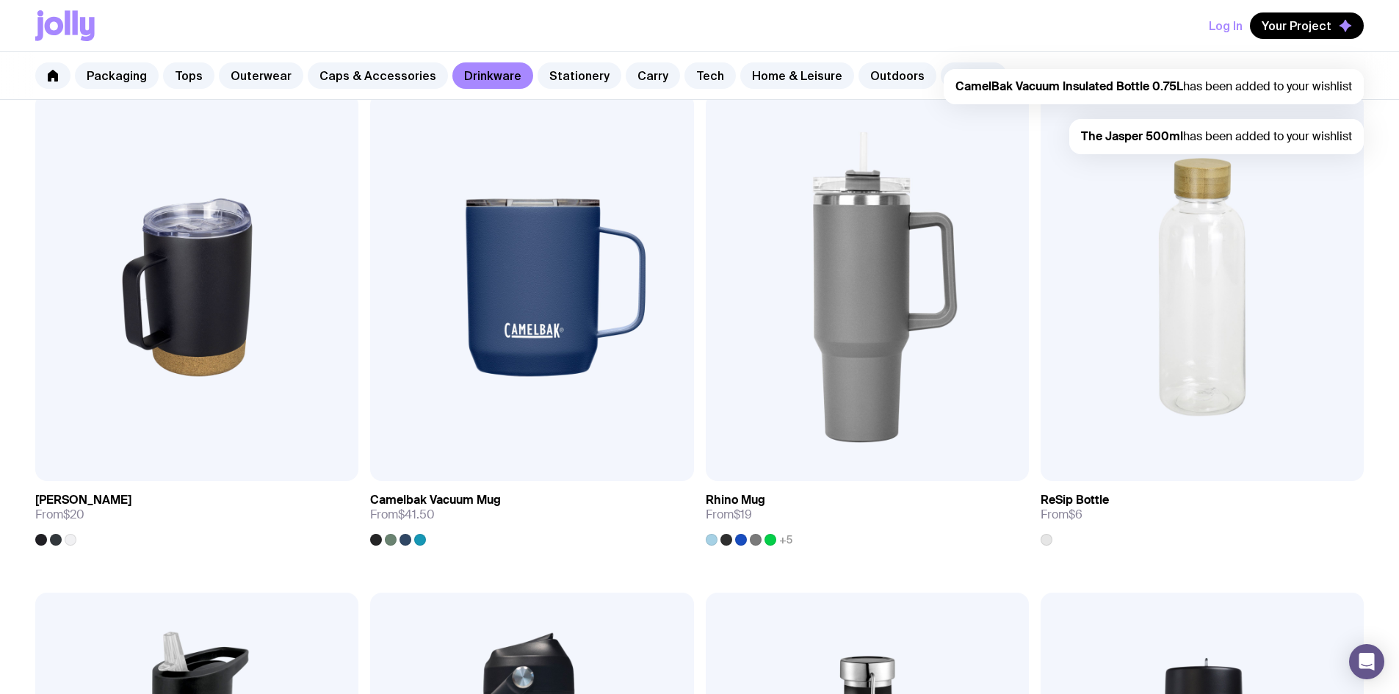
scroll to position [1368, 0]
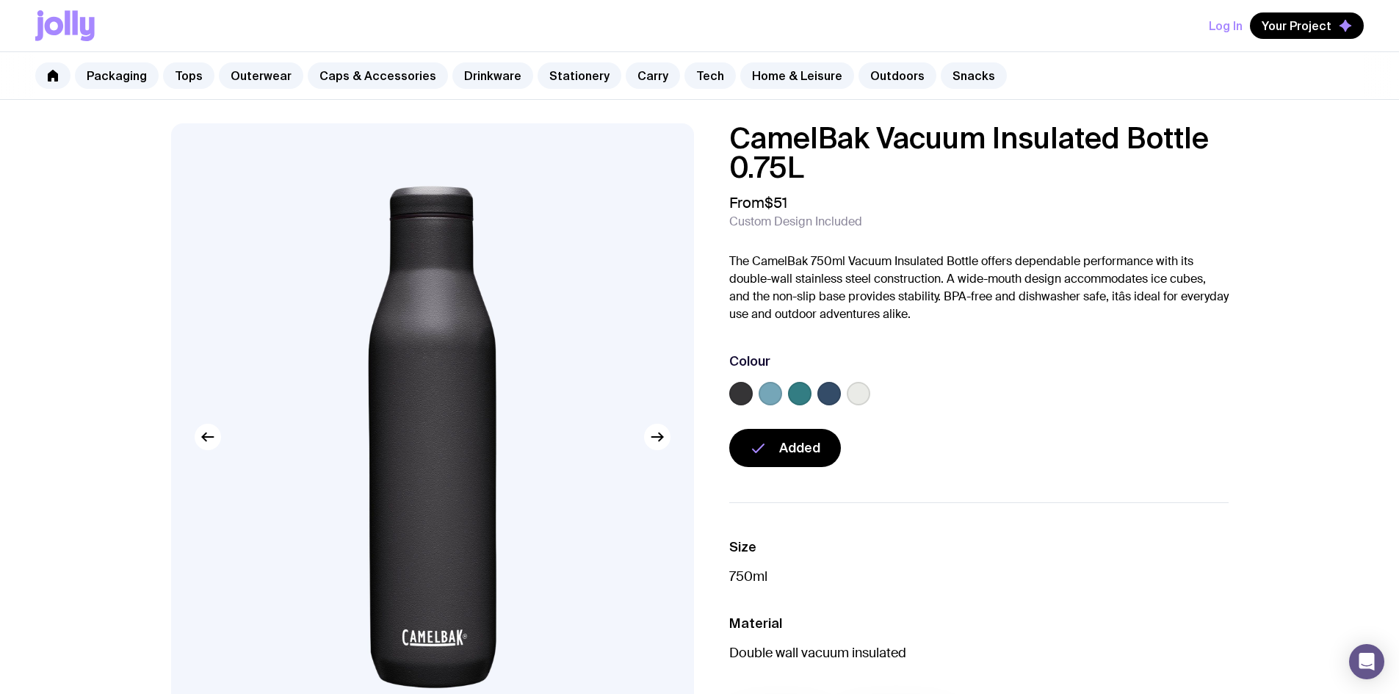
click at [670, 441] on img at bounding box center [432, 436] width 523 height 627
click at [659, 438] on icon "button" at bounding box center [657, 437] width 18 height 18
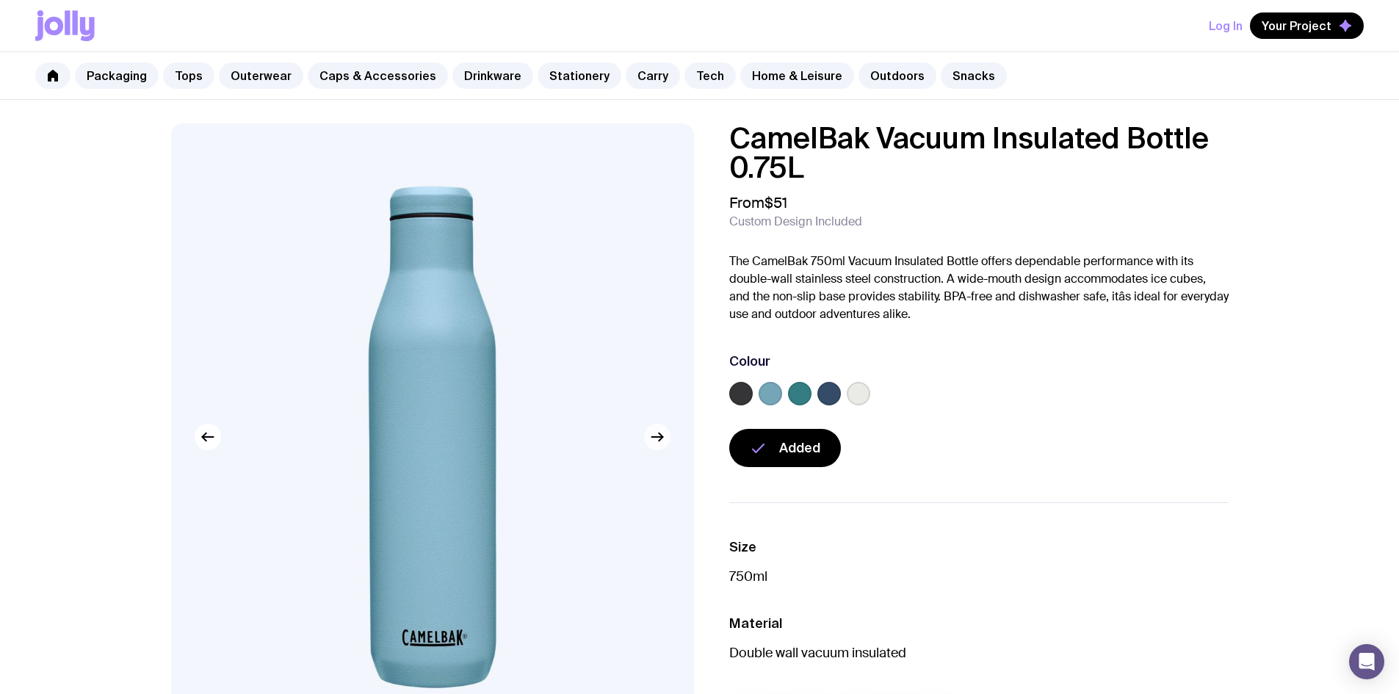
click at [659, 438] on icon "button" at bounding box center [657, 437] width 18 height 18
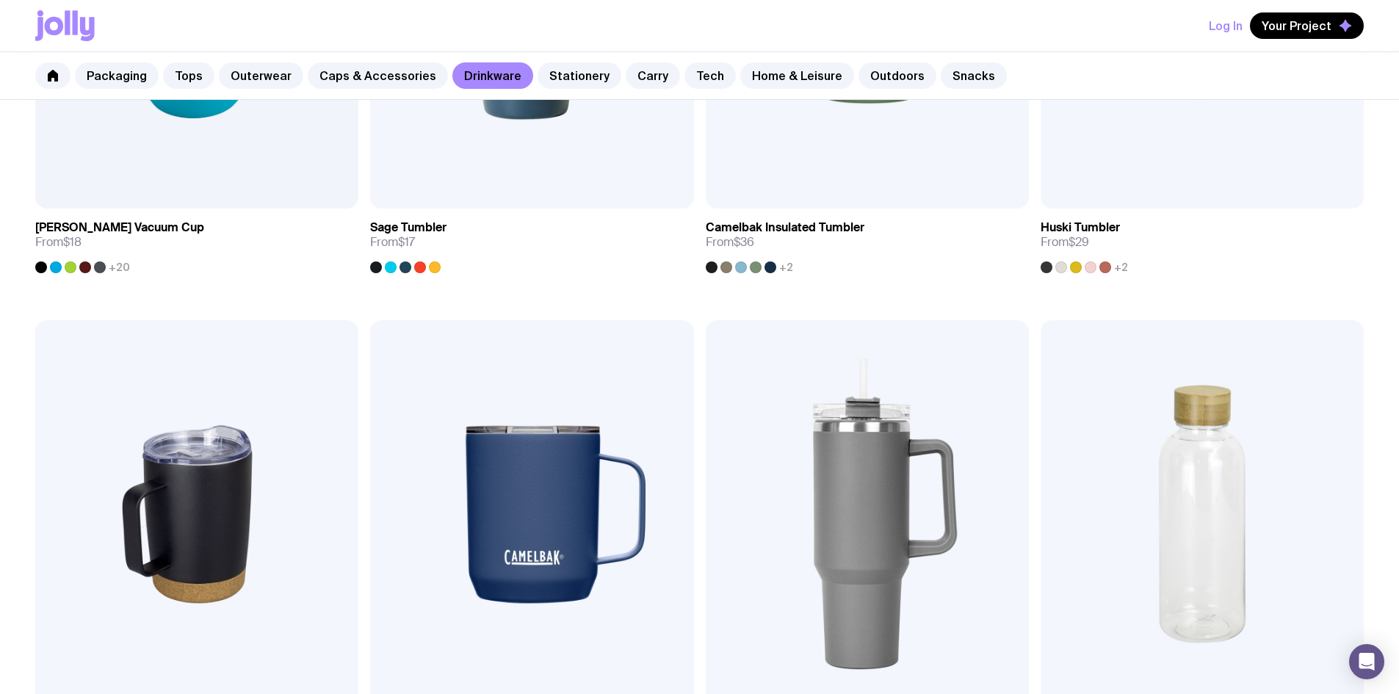
scroll to position [928, 0]
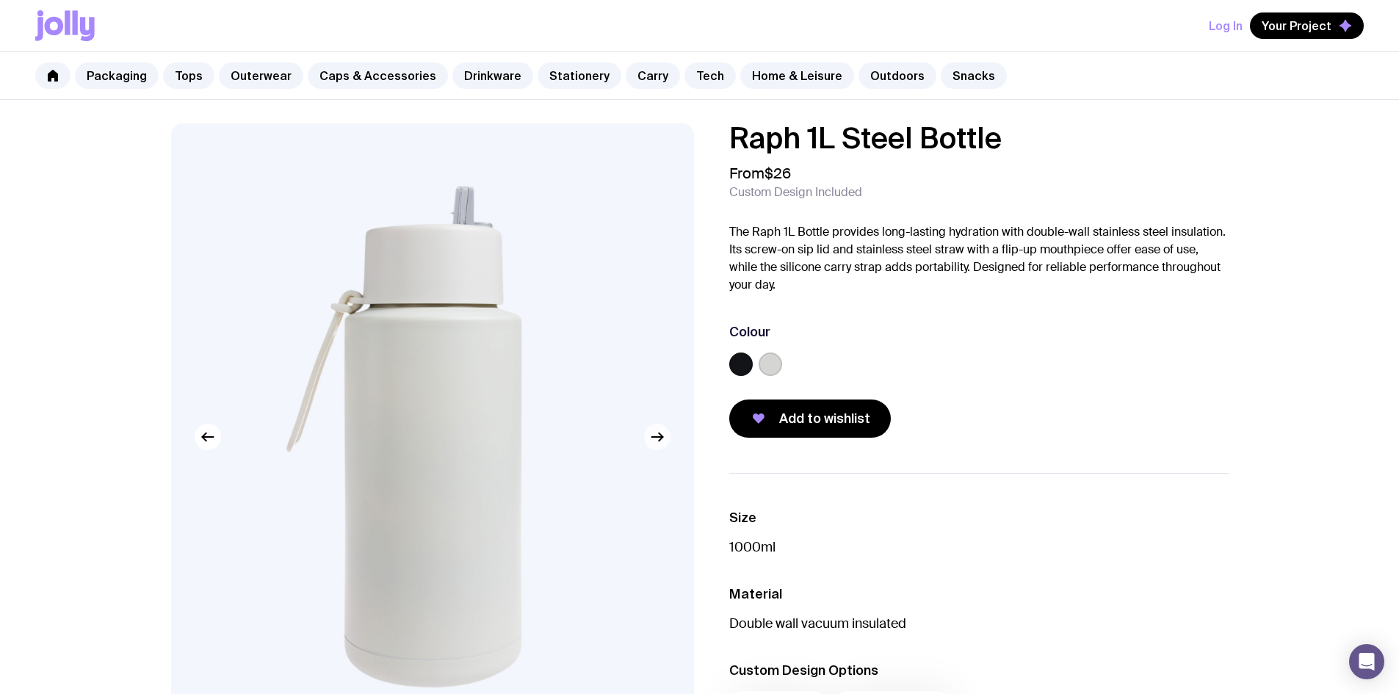
click at [659, 440] on icon "button" at bounding box center [661, 437] width 4 height 8
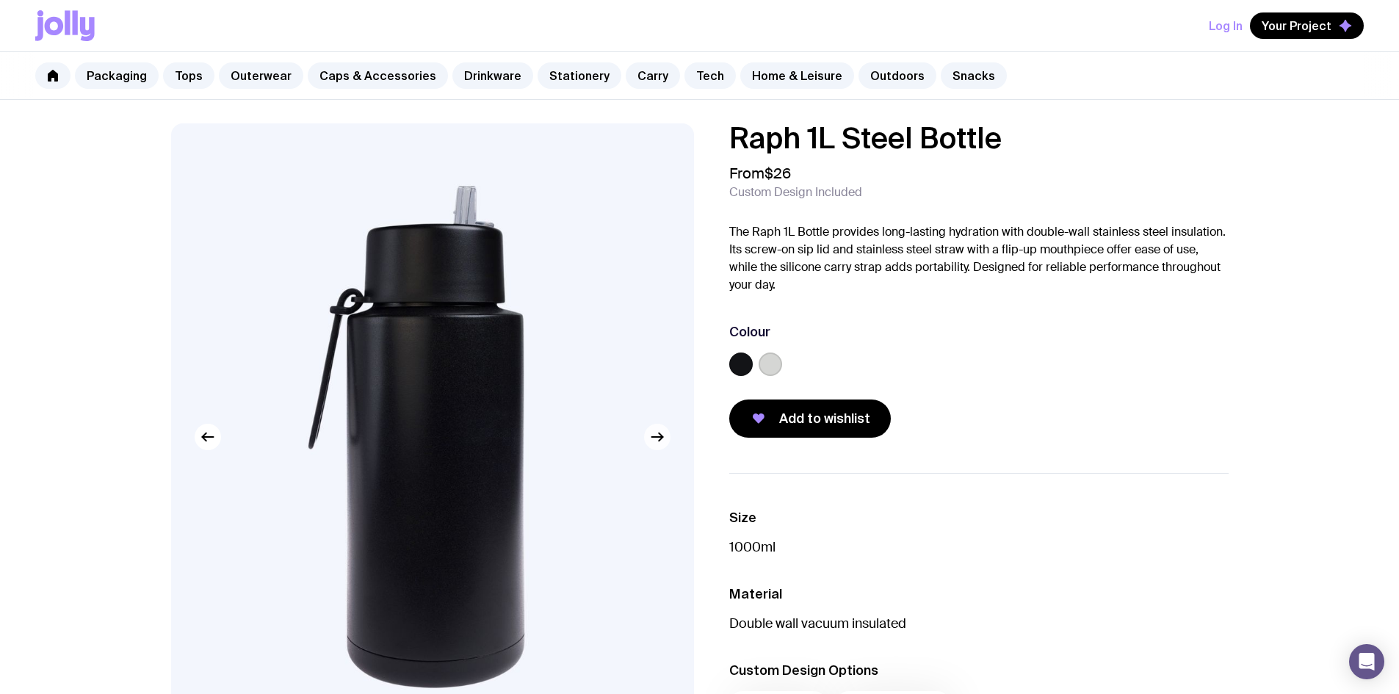
click at [659, 440] on icon "button" at bounding box center [661, 437] width 4 height 8
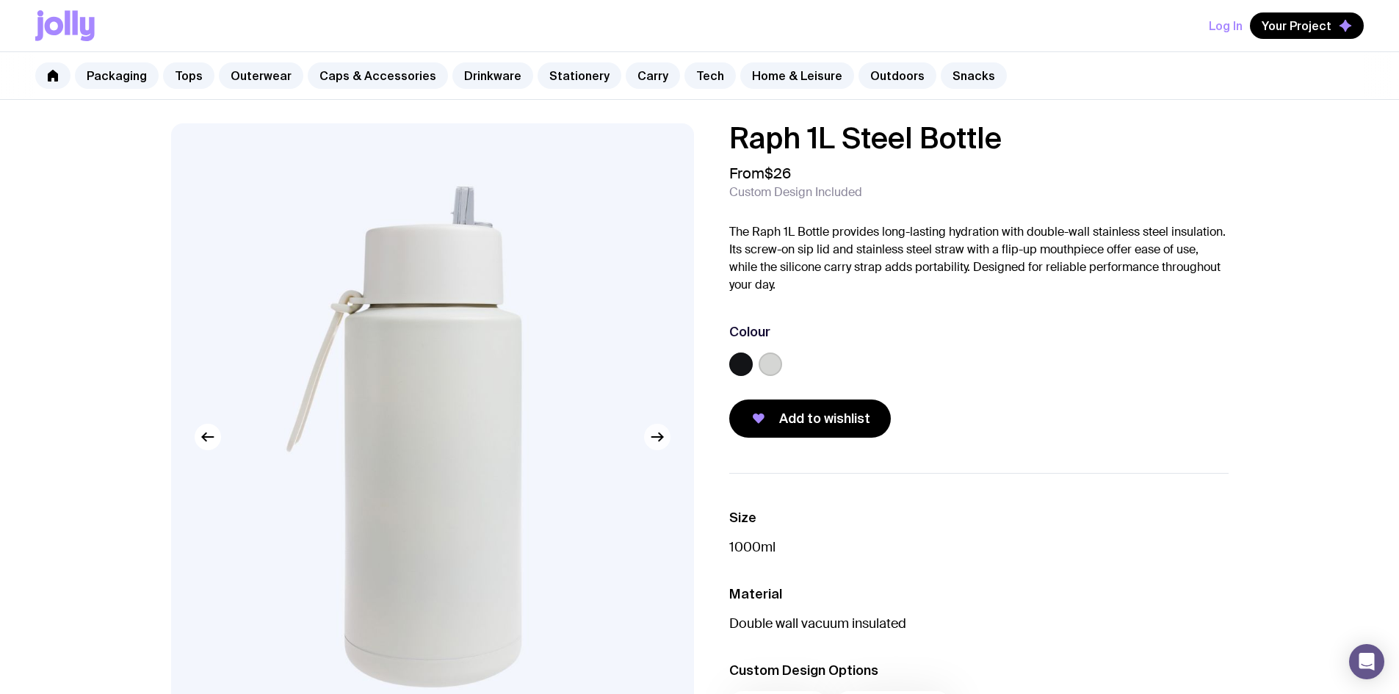
click at [659, 440] on icon "button" at bounding box center [661, 437] width 4 height 8
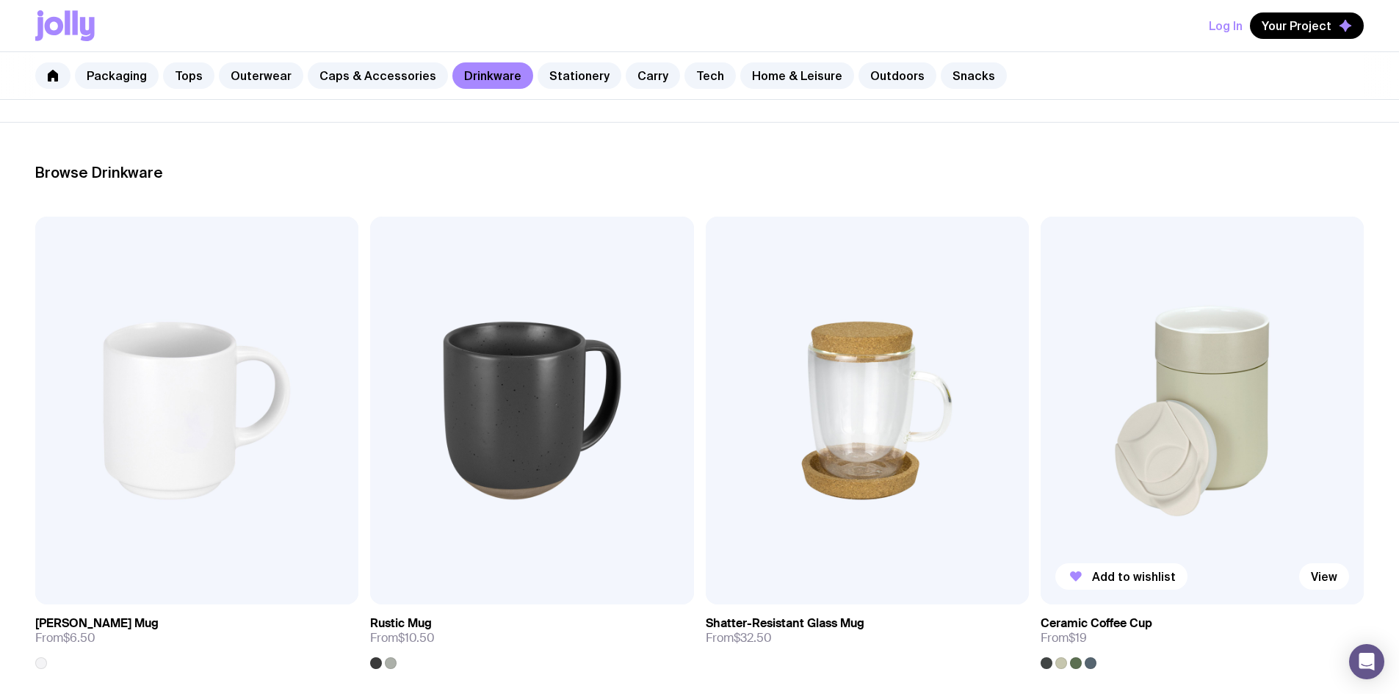
scroll to position [156, 0]
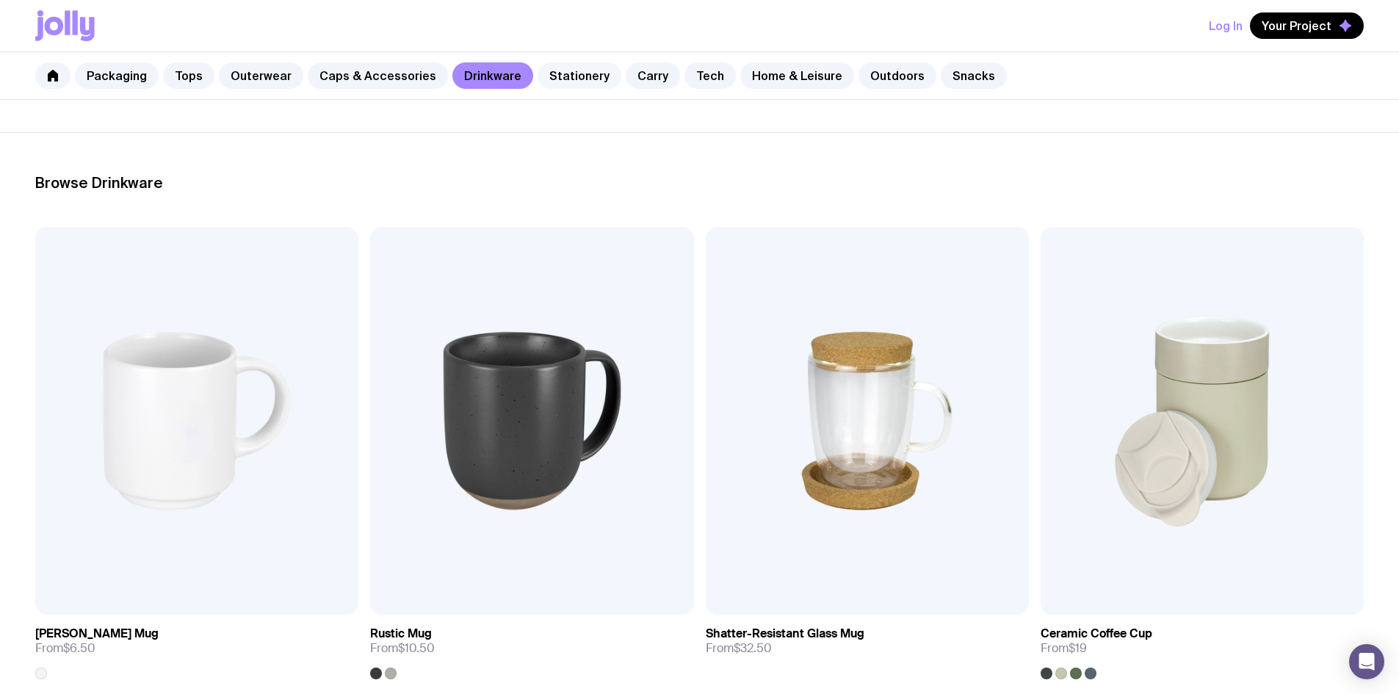
click at [538, 73] on link "Stationery" at bounding box center [580, 75] width 84 height 26
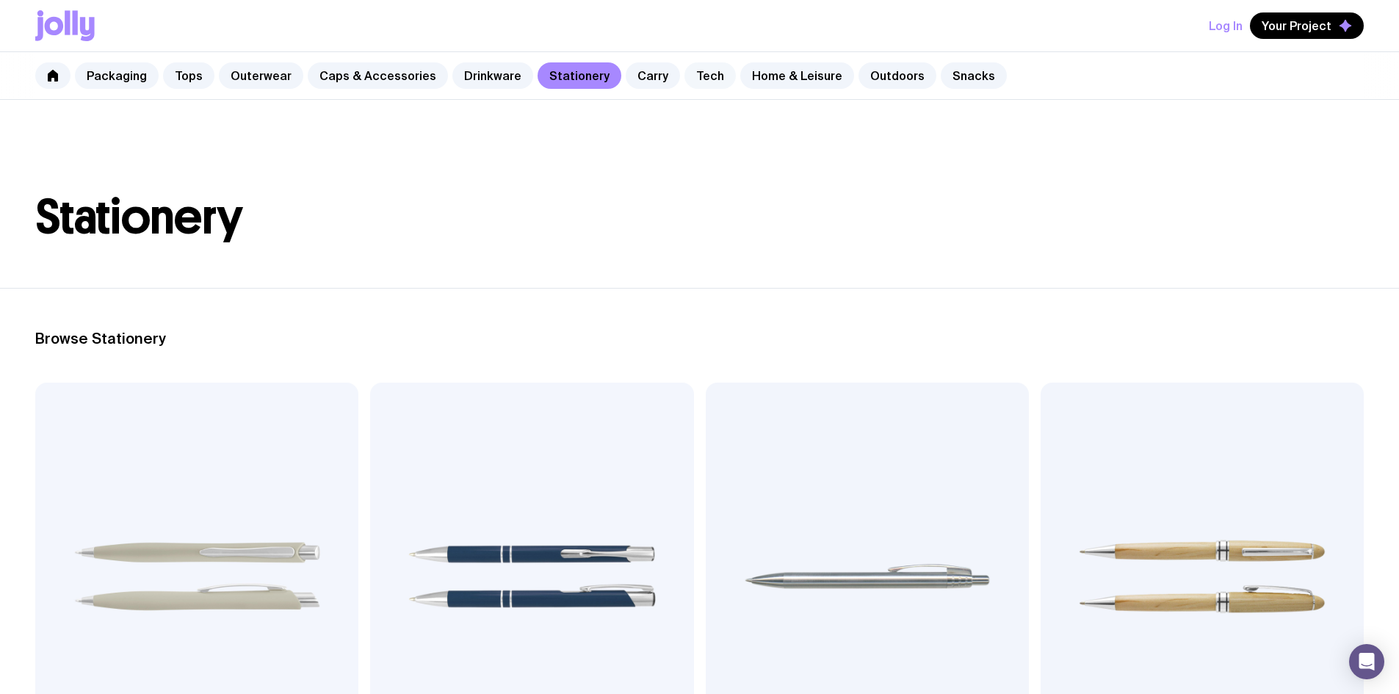
click at [694, 68] on link "Tech" at bounding box center [709, 75] width 51 height 26
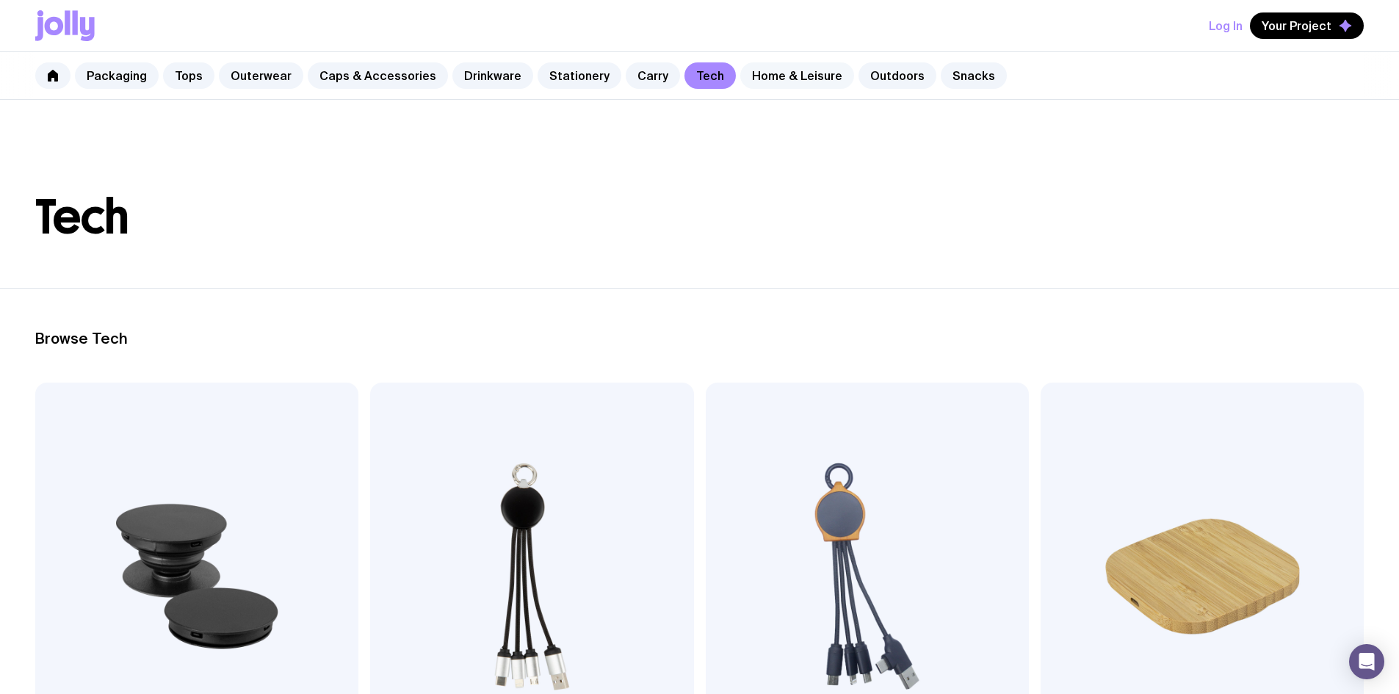
click at [779, 73] on link "Home & Leisure" at bounding box center [797, 75] width 114 height 26
